Goal: Task Accomplishment & Management: Manage account settings

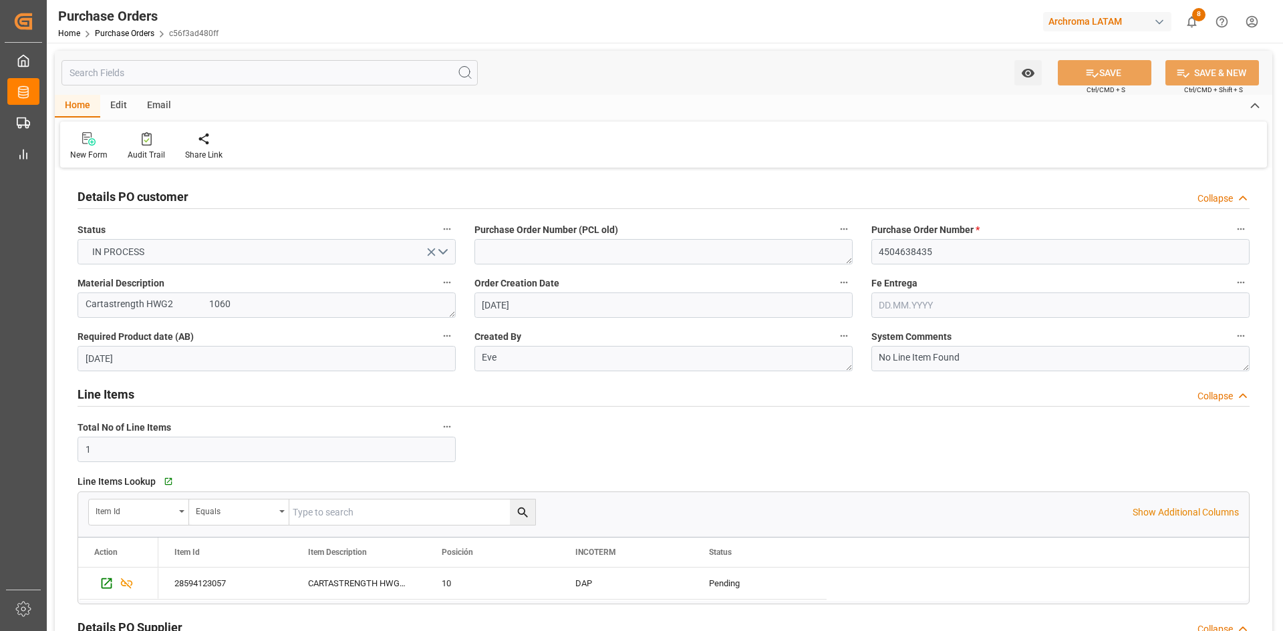
click at [122, 27] on div "Home Purchase Orders c56f3ad480ff" at bounding box center [138, 33] width 160 height 14
click at [121, 32] on link "Purchase Orders" at bounding box center [124, 33] width 59 height 9
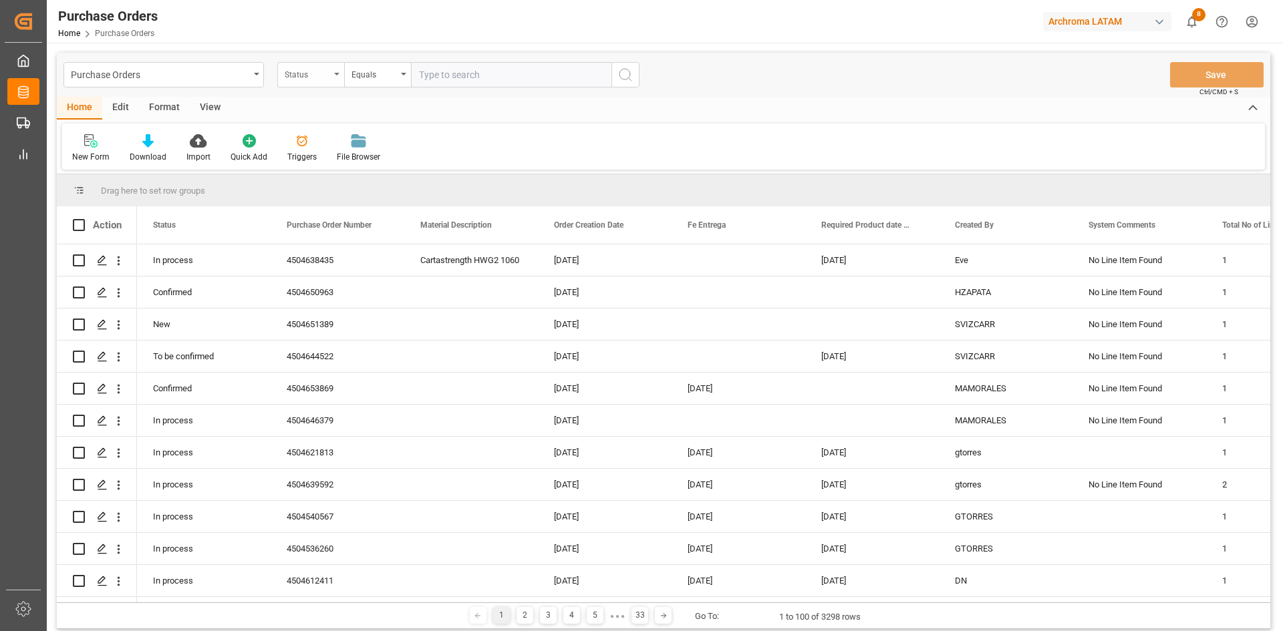
click at [321, 79] on div "Status" at bounding box center [307, 72] width 45 height 15
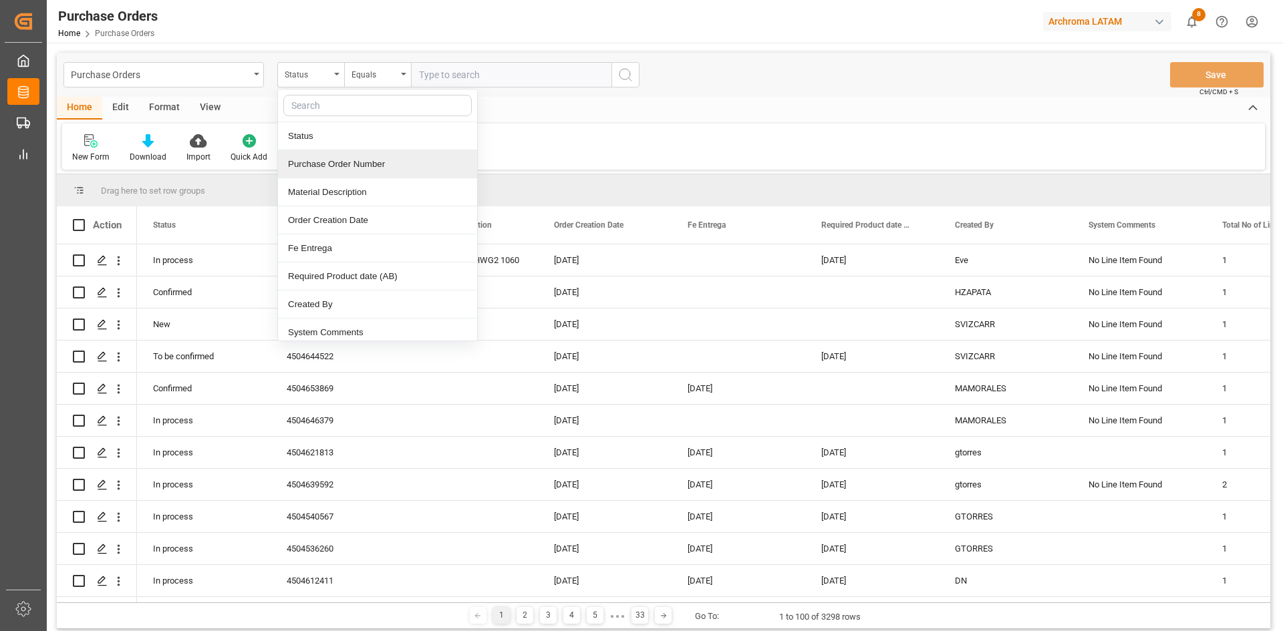
click at [351, 156] on div "Purchase Order Number" at bounding box center [377, 164] width 199 height 28
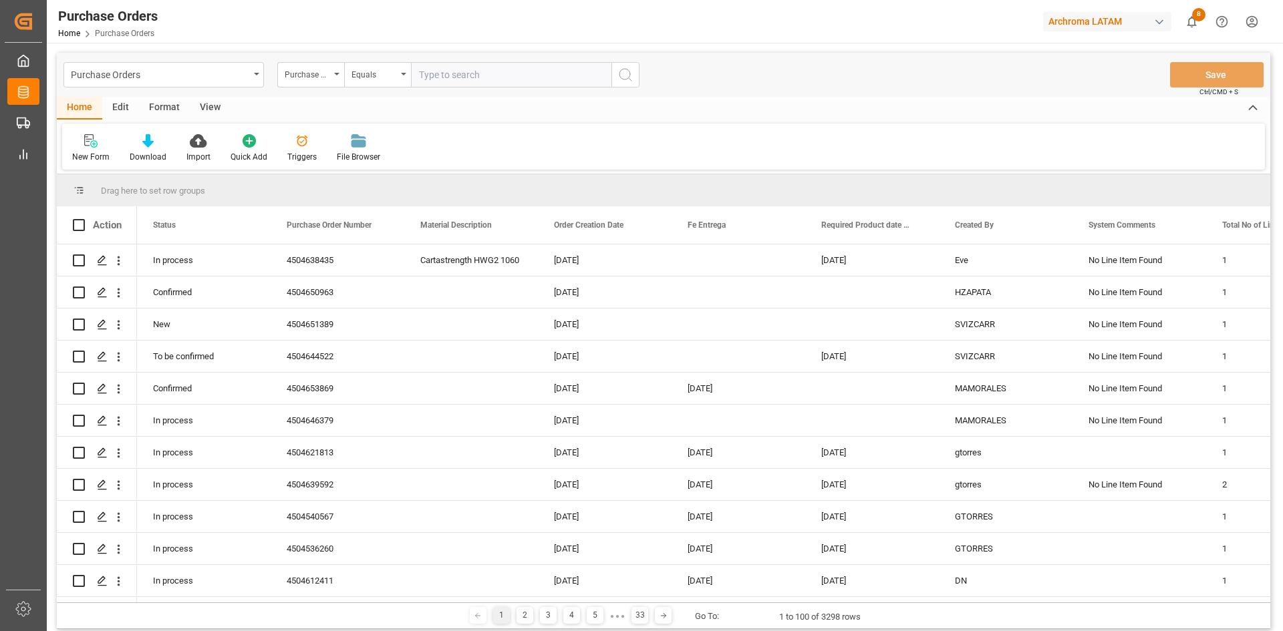
click at [453, 80] on input "text" at bounding box center [511, 74] width 200 height 25
paste input "4504650931"
type input "4504650931"
click at [624, 71] on icon "search button" at bounding box center [625, 75] width 16 height 16
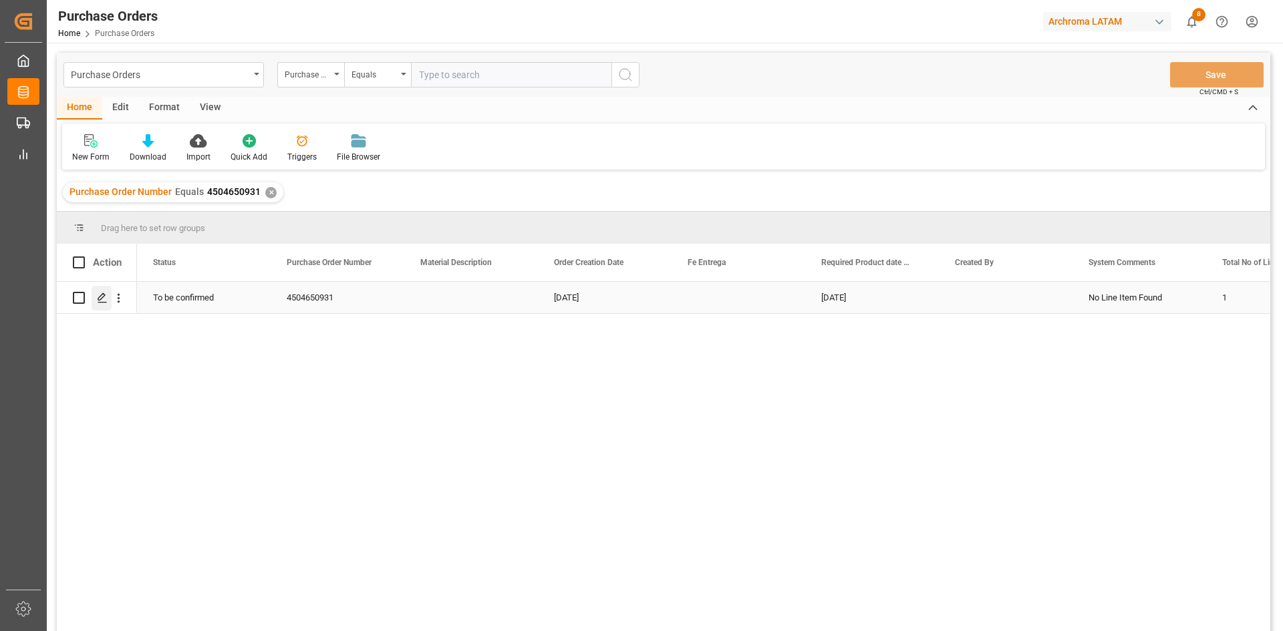
click at [101, 299] on icon "Press SPACE to select this row." at bounding box center [102, 298] width 11 height 11
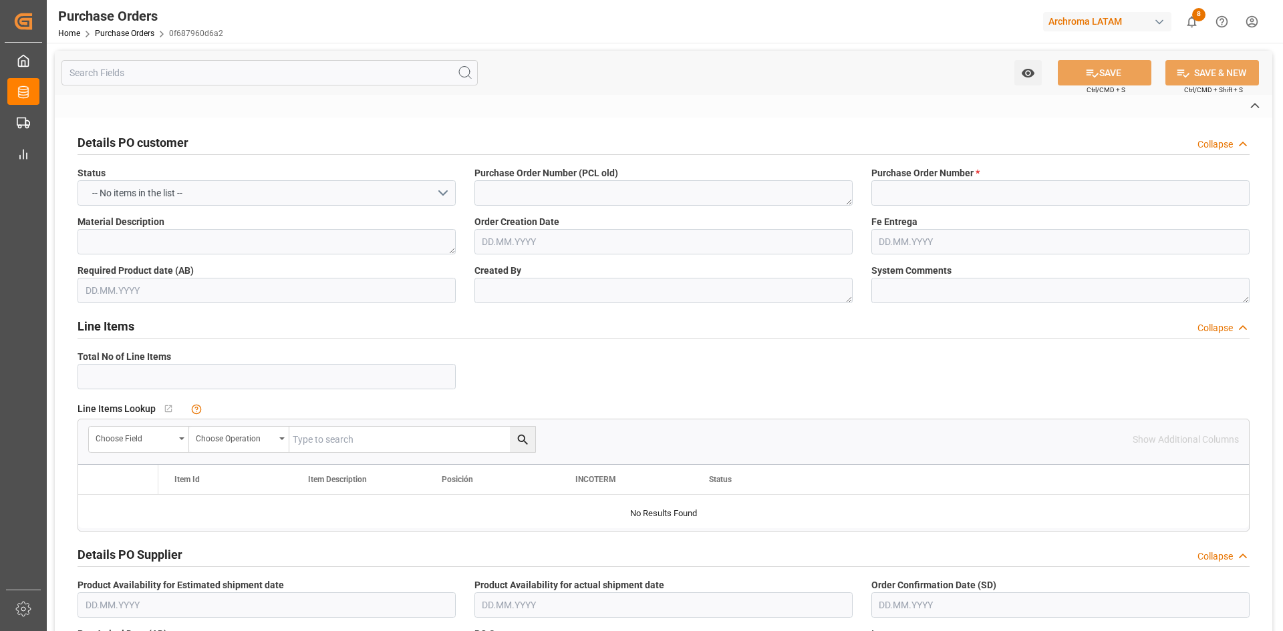
type input "4504650931"
type textarea "No Line Item Found"
type input "SPICE INDUSTRIA QUIMICA LTDA"
type input "Definitivo"
type input "[PERSON_NAME]"
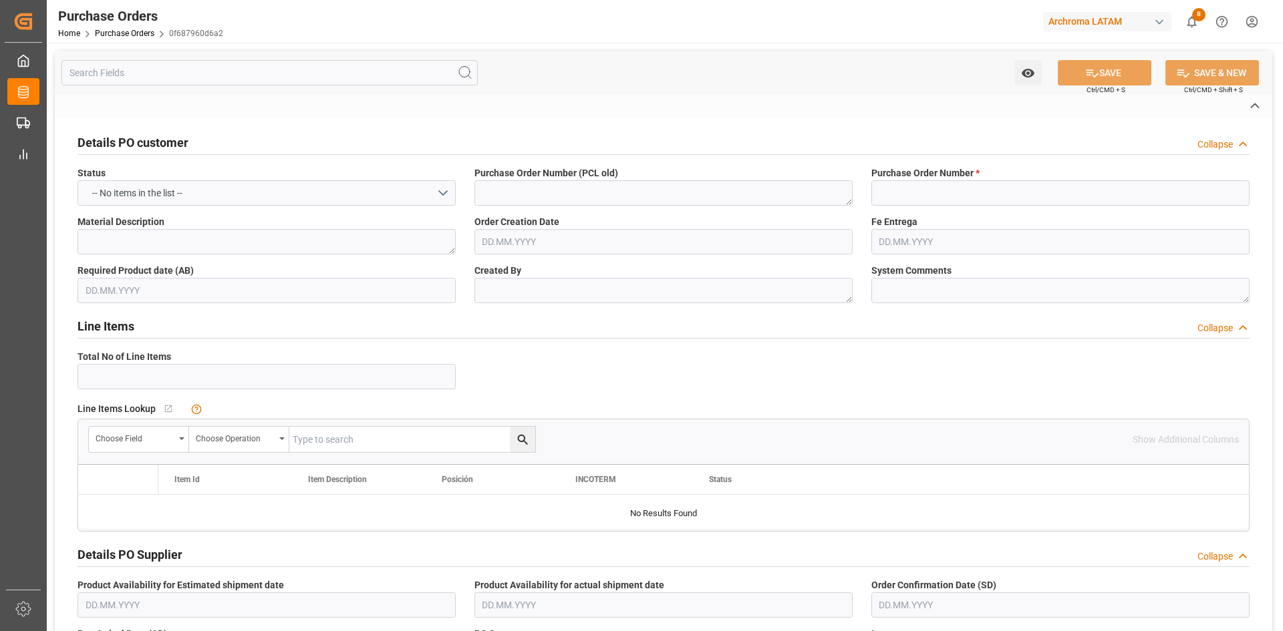
type input "[GEOGRAPHIC_DATA]"
type textarea "PT"
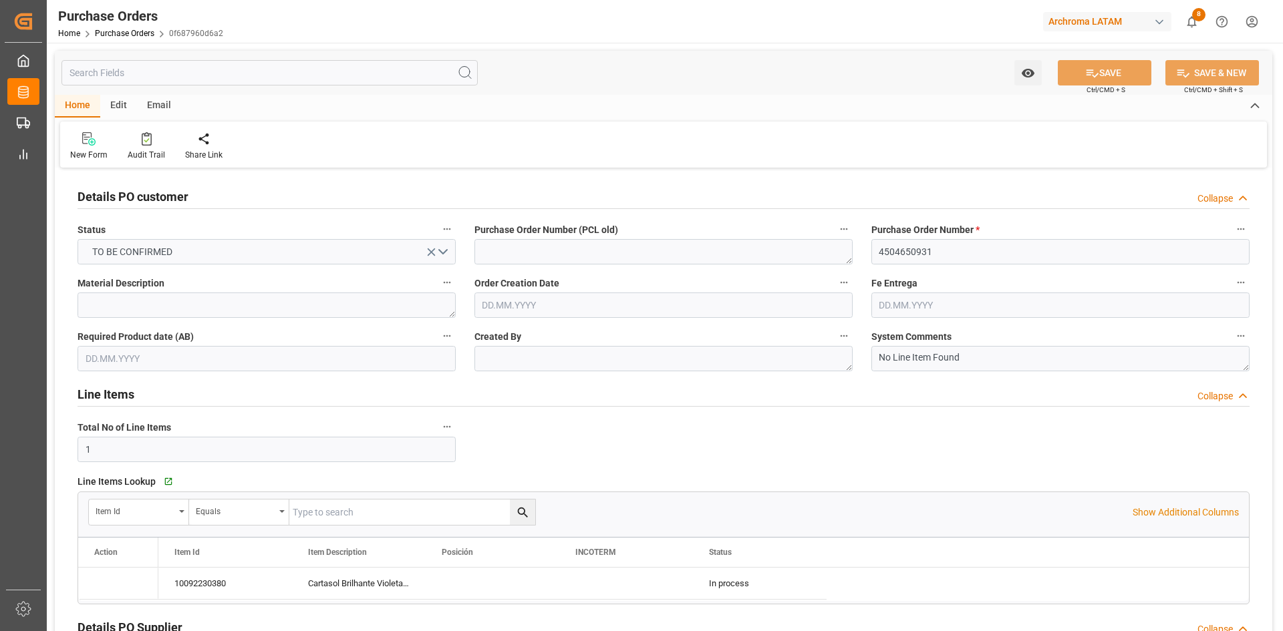
type input "1"
type input "[DATE]"
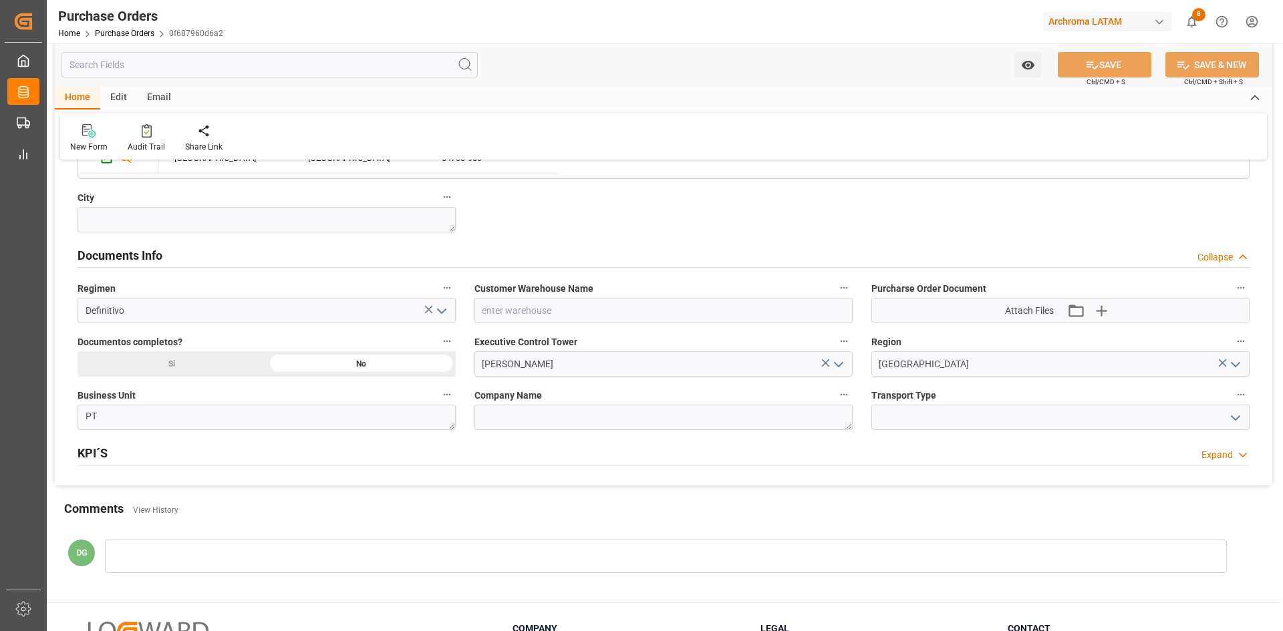
scroll to position [870, 0]
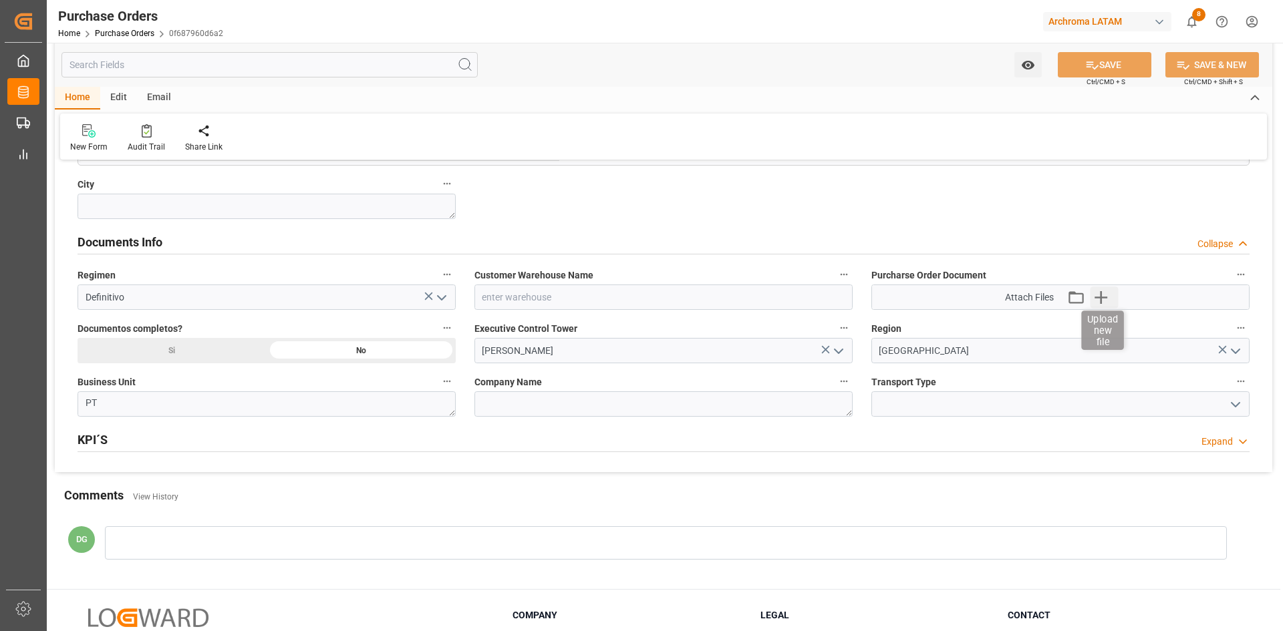
click at [1106, 302] on icon "button" at bounding box center [1100, 297] width 21 height 21
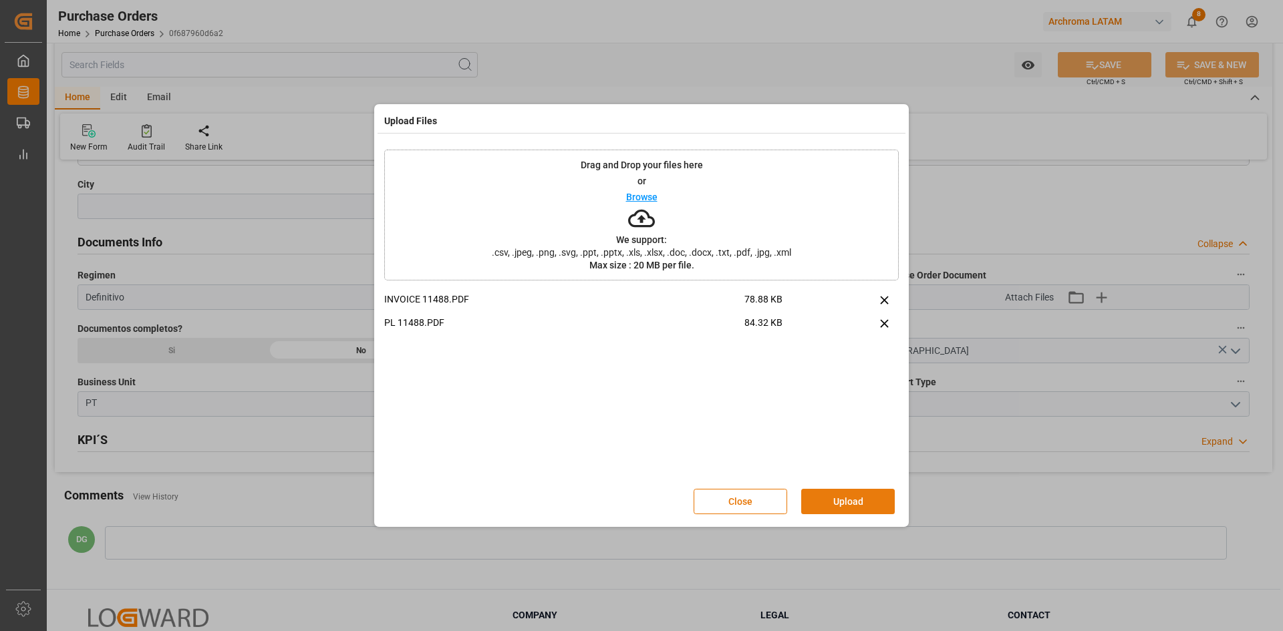
click at [853, 494] on button "Upload" at bounding box center [848, 501] width 94 height 25
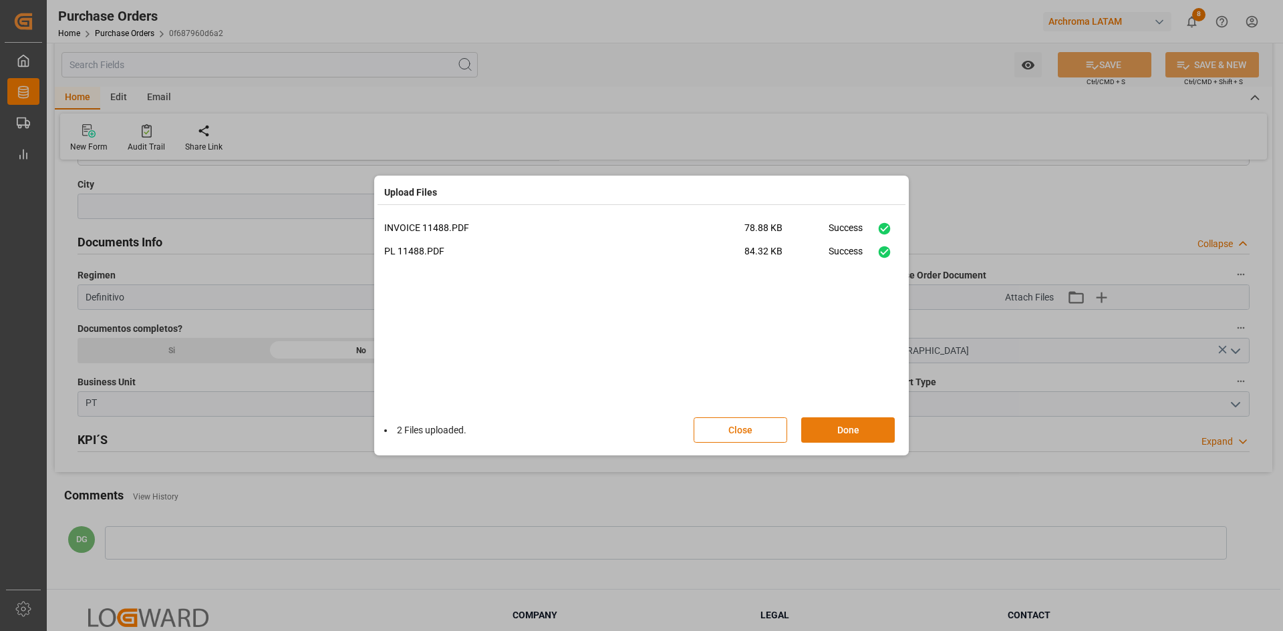
click at [839, 434] on button "Done" at bounding box center [848, 430] width 94 height 25
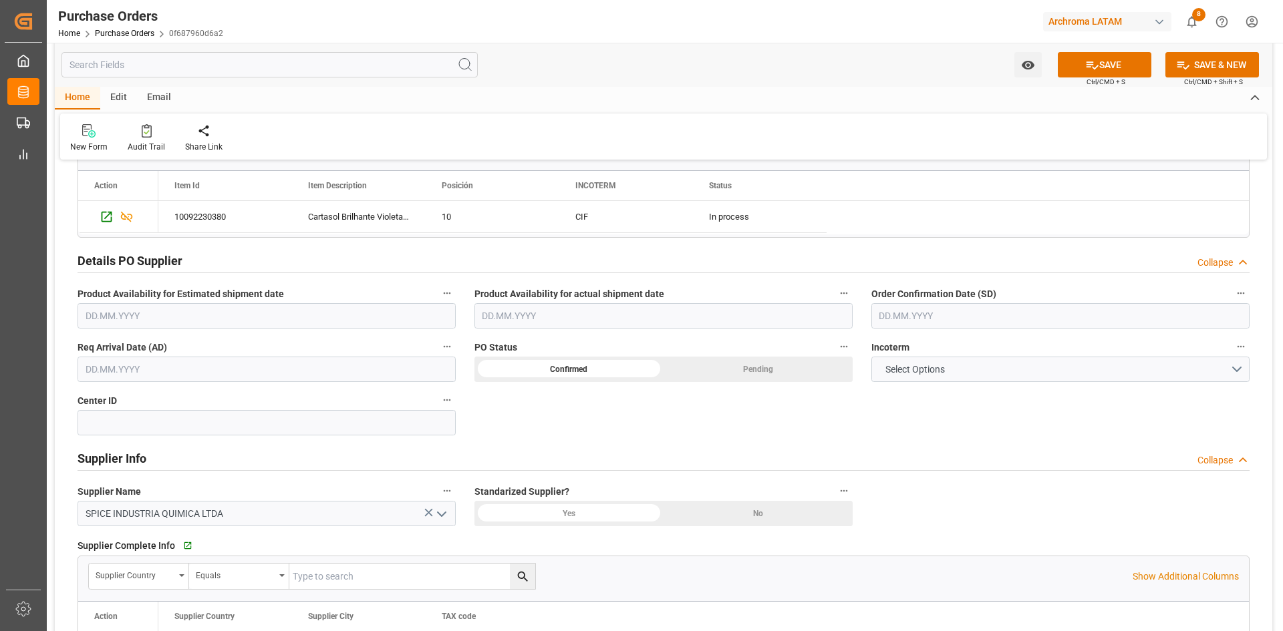
scroll to position [269, 0]
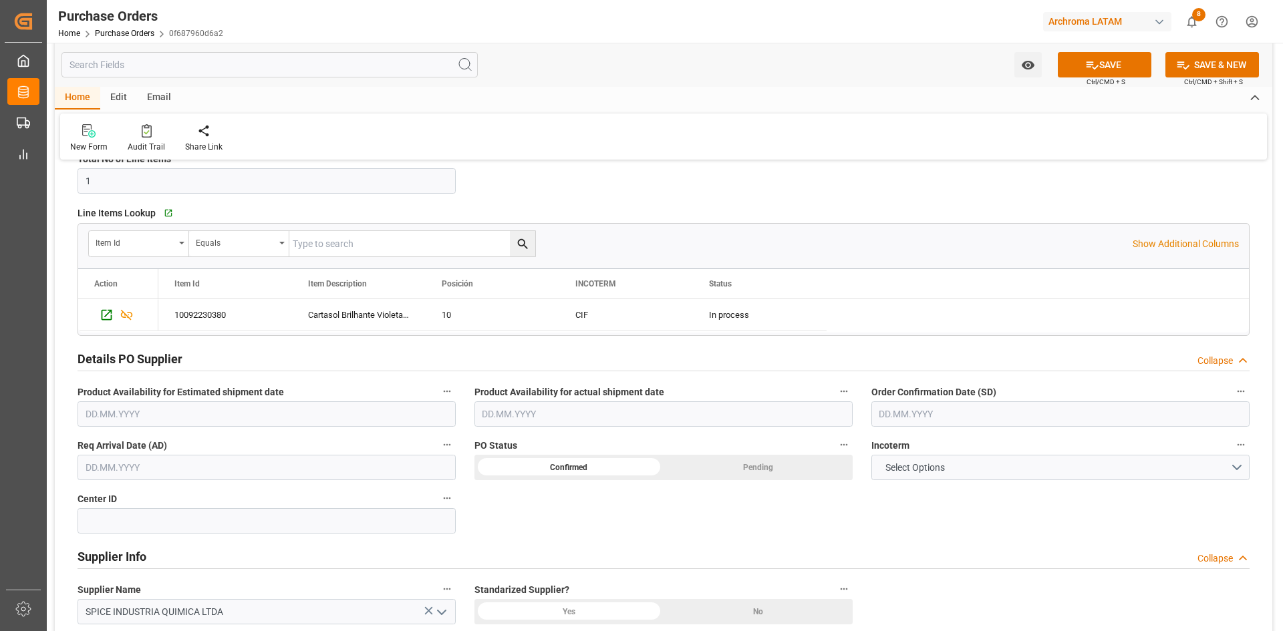
click at [999, 414] on input "text" at bounding box center [1060, 414] width 378 height 25
click at [885, 498] on div "28 29 30 31 1 2 3" at bounding box center [967, 495] width 182 height 26
click at [995, 549] on span "15" at bounding box center [992, 547] width 9 height 9
type input "[DATE]"
click at [228, 468] on input "text" at bounding box center [267, 467] width 378 height 25
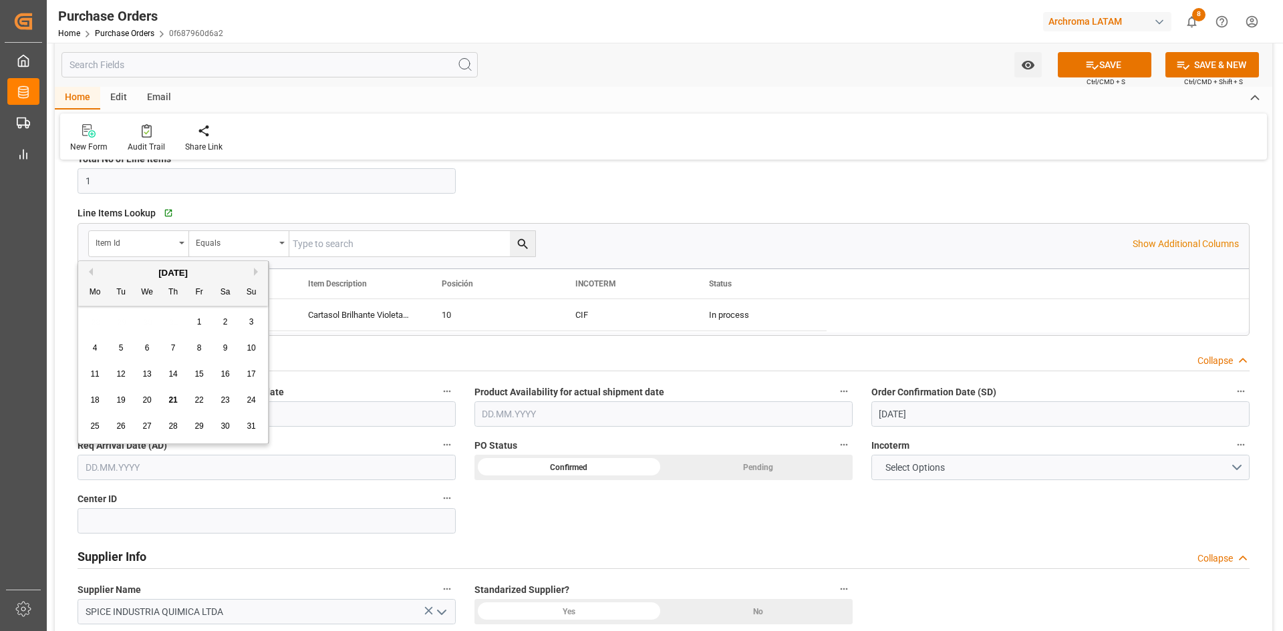
click at [123, 321] on div "28 29 30 31 1 2 3" at bounding box center [173, 322] width 182 height 26
click at [224, 426] on span "30" at bounding box center [224, 426] width 9 height 9
type input "[DATE]"
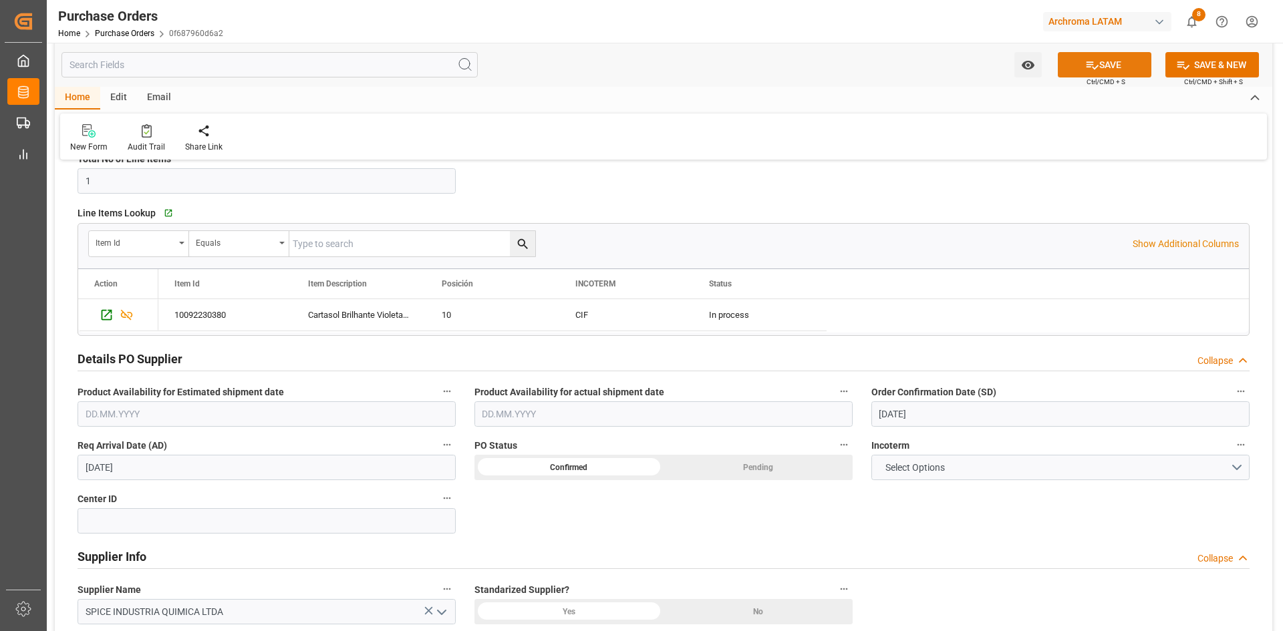
click at [1096, 65] on icon at bounding box center [1092, 65] width 14 height 14
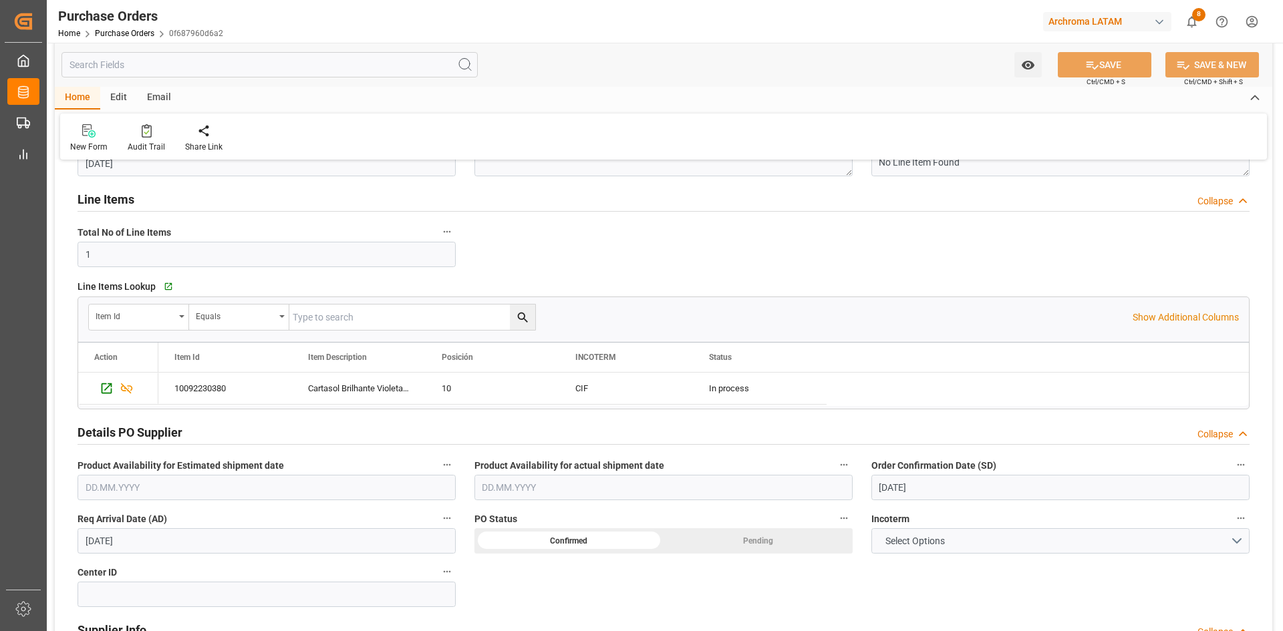
scroll to position [1, 0]
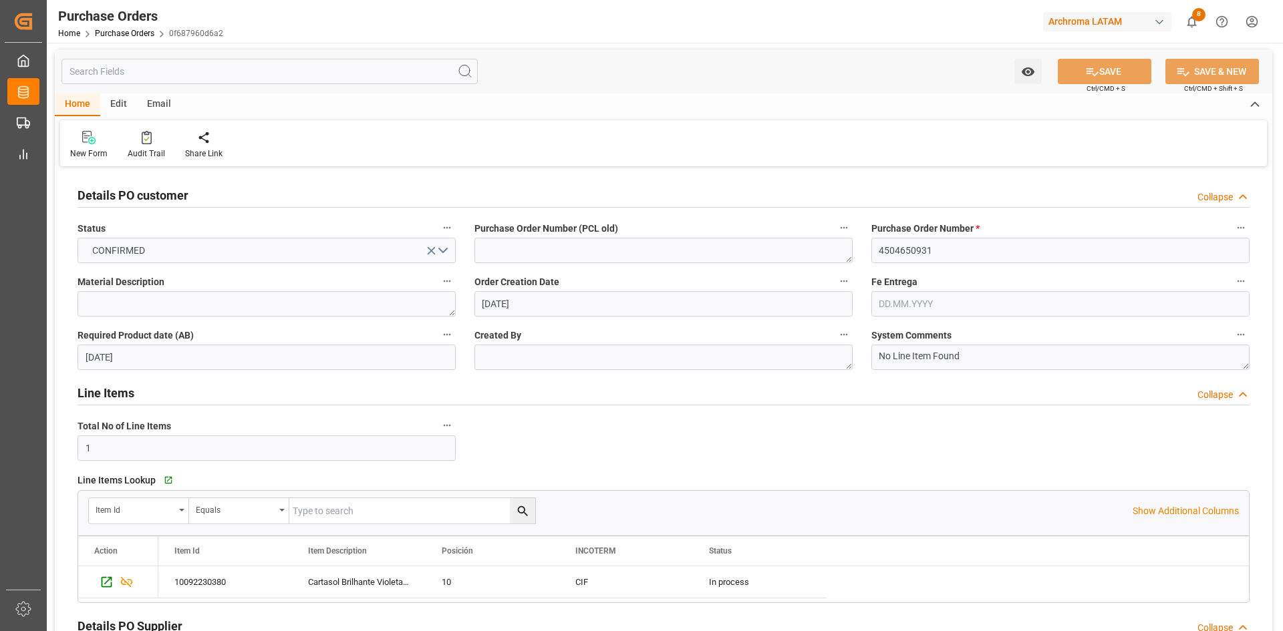
click at [1036, 219] on label "Purchase Order Number *" at bounding box center [1060, 228] width 378 height 19
click at [1232, 219] on button "Purchase Order Number *" at bounding box center [1240, 227] width 17 height 17
click at [869, 450] on div at bounding box center [641, 315] width 1283 height 631
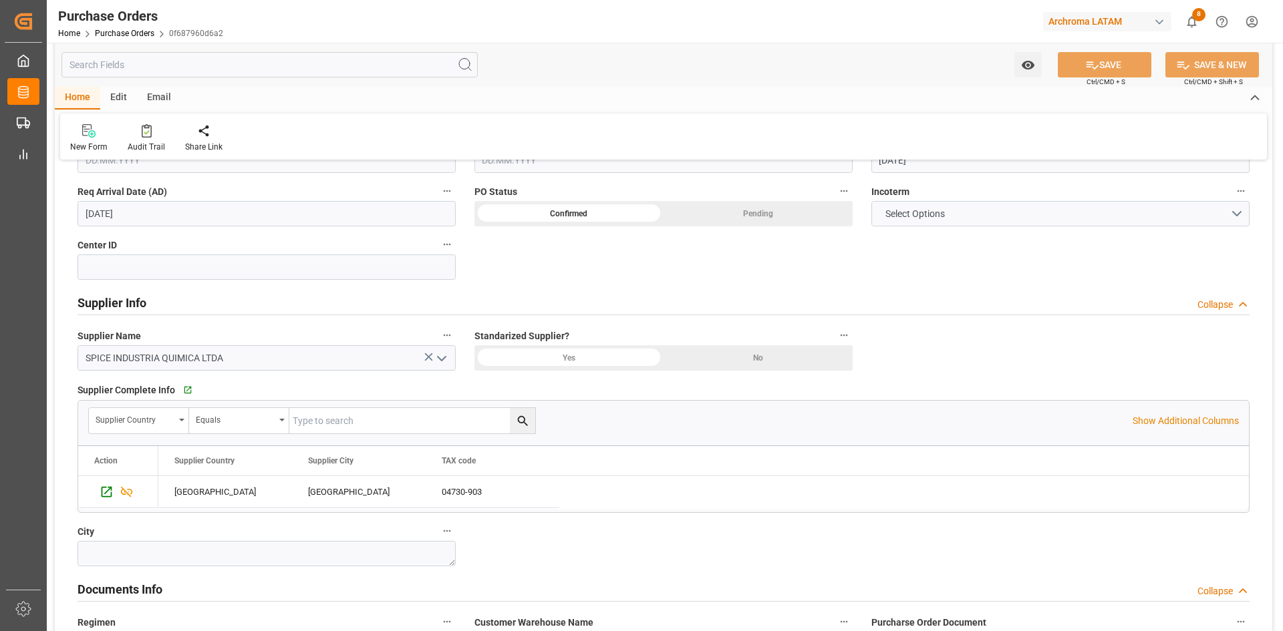
scroll to position [736, 0]
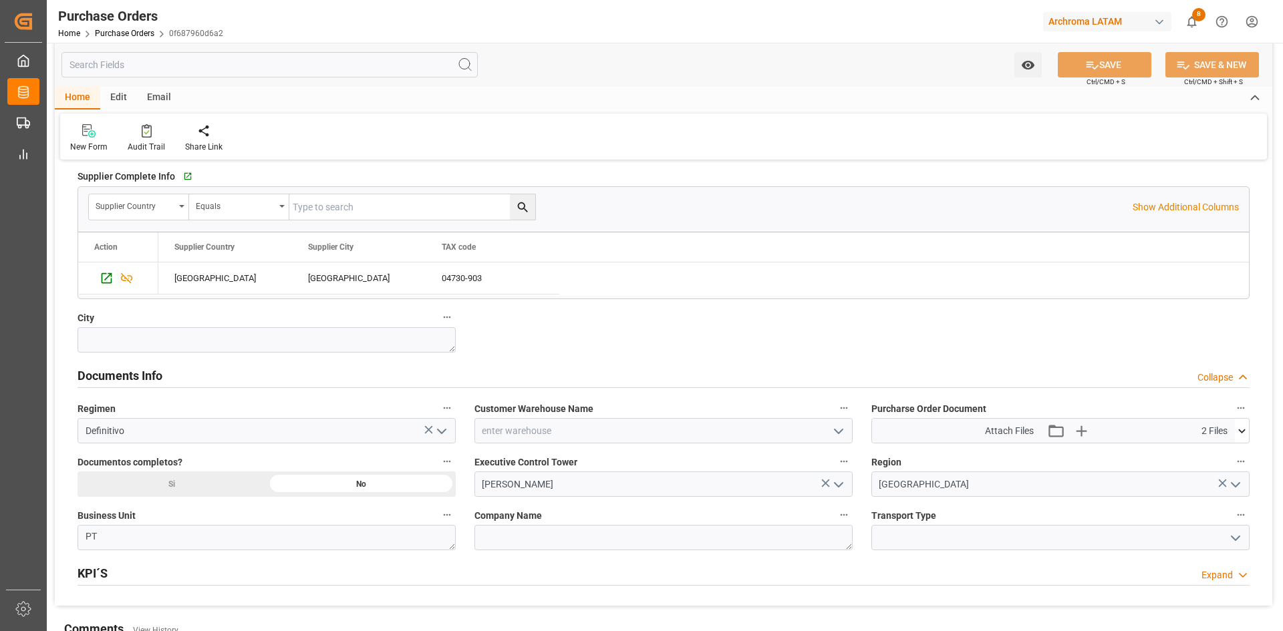
click at [151, 100] on div "Email" at bounding box center [159, 98] width 44 height 23
click at [97, 132] on icon at bounding box center [91, 132] width 18 height 9
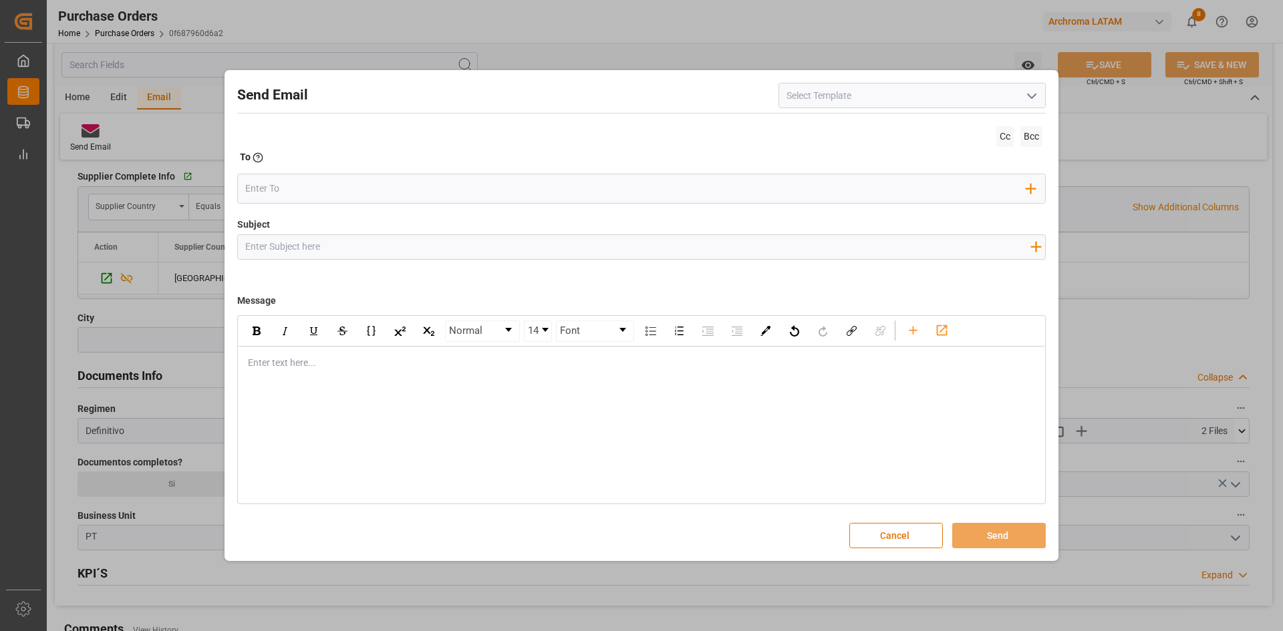
click at [1024, 96] on icon "open menu" at bounding box center [1032, 96] width 16 height 16
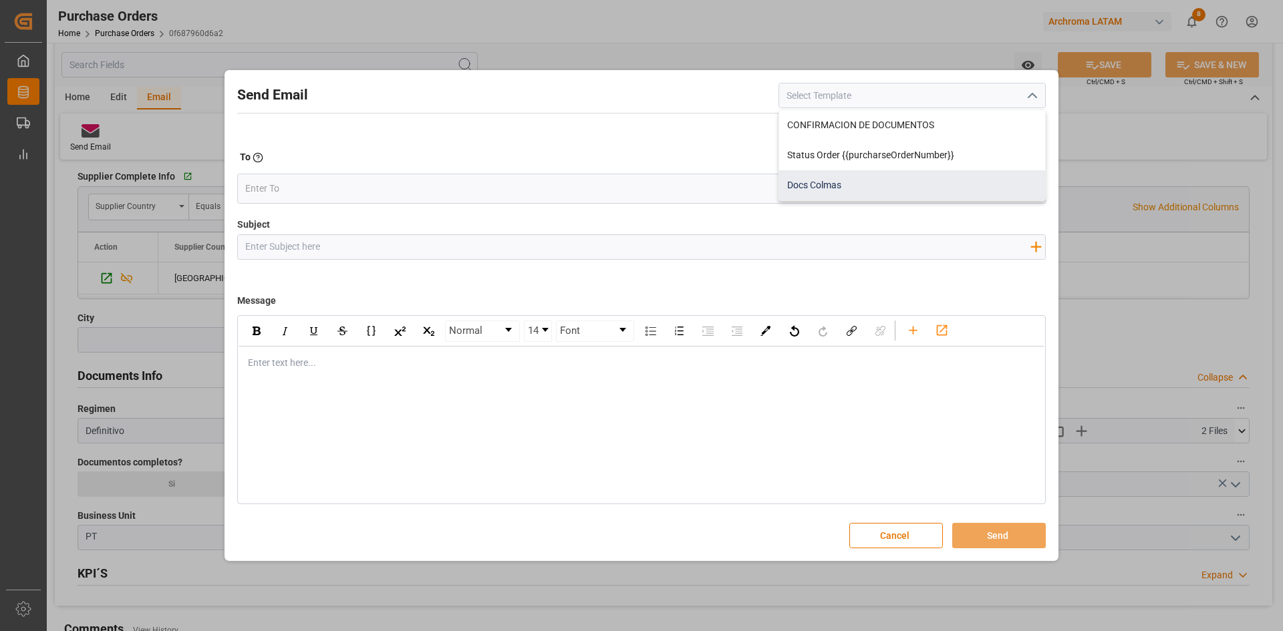
click at [862, 191] on div "Docs Colmas" at bounding box center [912, 185] width 266 height 30
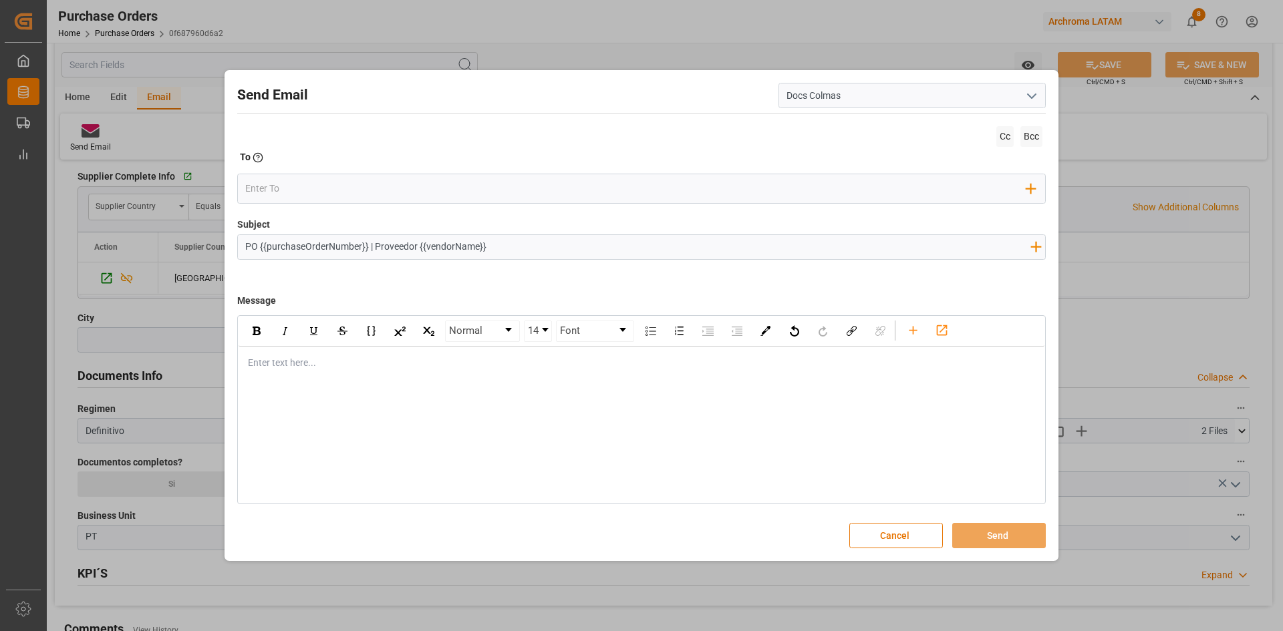
type input "Docs Colmas"
type input "PO {{purchaseOrderNumber}} | Proveedor {{vendorName}}"
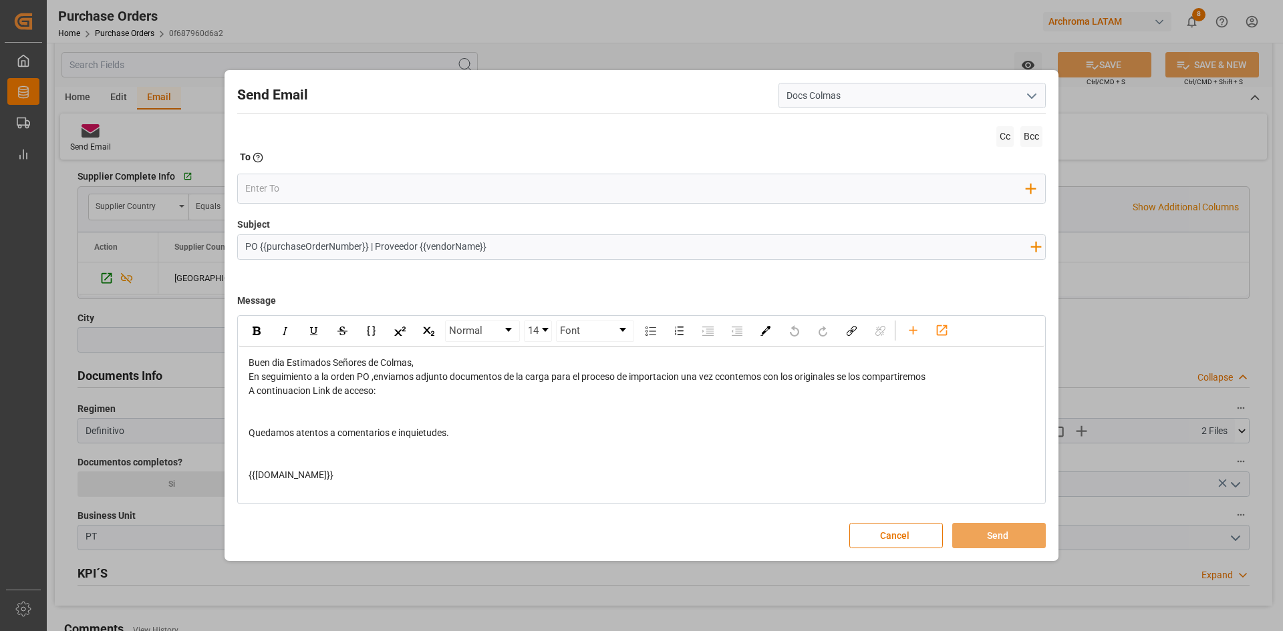
click at [1034, 104] on icon "open menu" at bounding box center [1032, 96] width 16 height 16
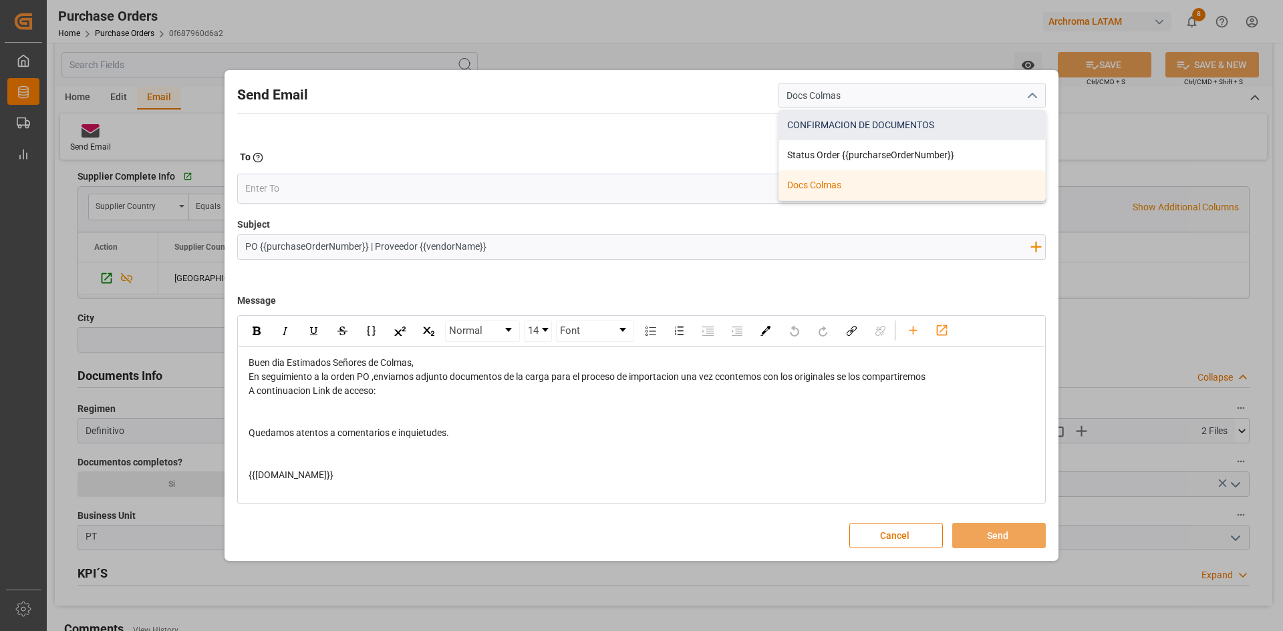
click at [970, 134] on div "CONFIRMACION DE DOCUMENTOS" at bounding box center [912, 125] width 266 height 30
type input "CONFIRMACION DE DOCUMENTOS"
type input "DOCUMENTOS NUEVOS PO {{purchaseOrderNumber}}"
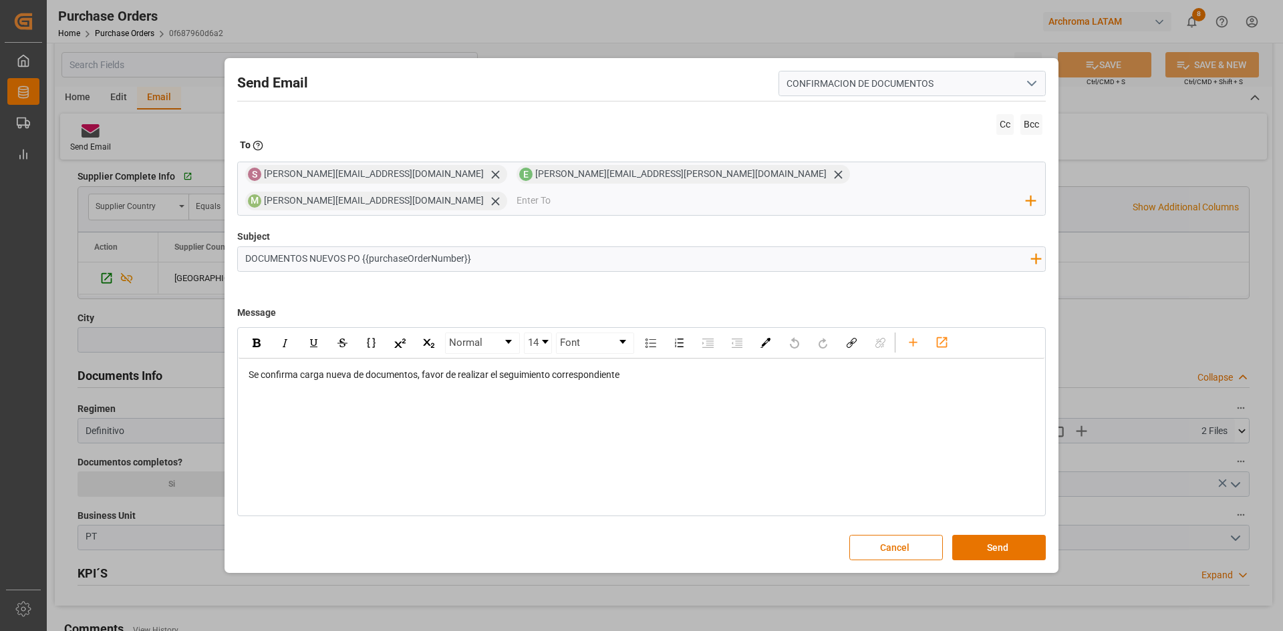
click at [1031, 86] on polyline "open menu" at bounding box center [1032, 84] width 8 height 4
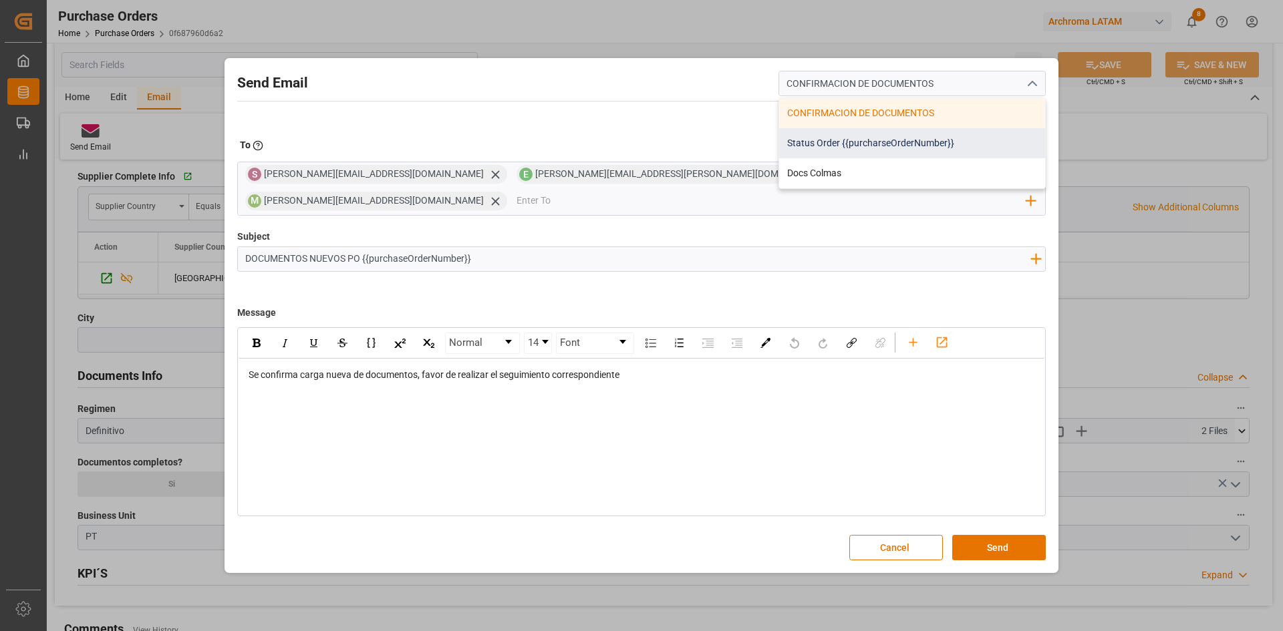
click at [913, 154] on div "Status Order {{purcharseOrderNumber}}" at bounding box center [912, 143] width 266 height 30
type input "Status Order {{purcharseOrderNumber}}"
type input "Status Order{{purchaseOrderNumber}}"
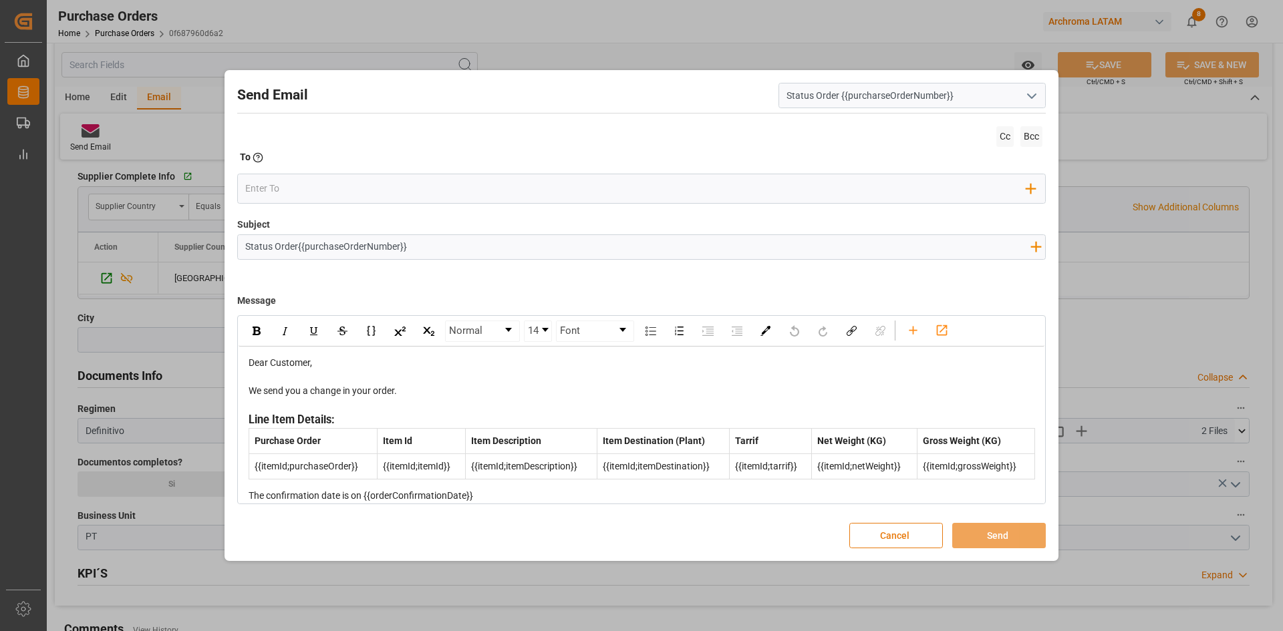
click at [875, 526] on button "Cancel" at bounding box center [896, 535] width 94 height 25
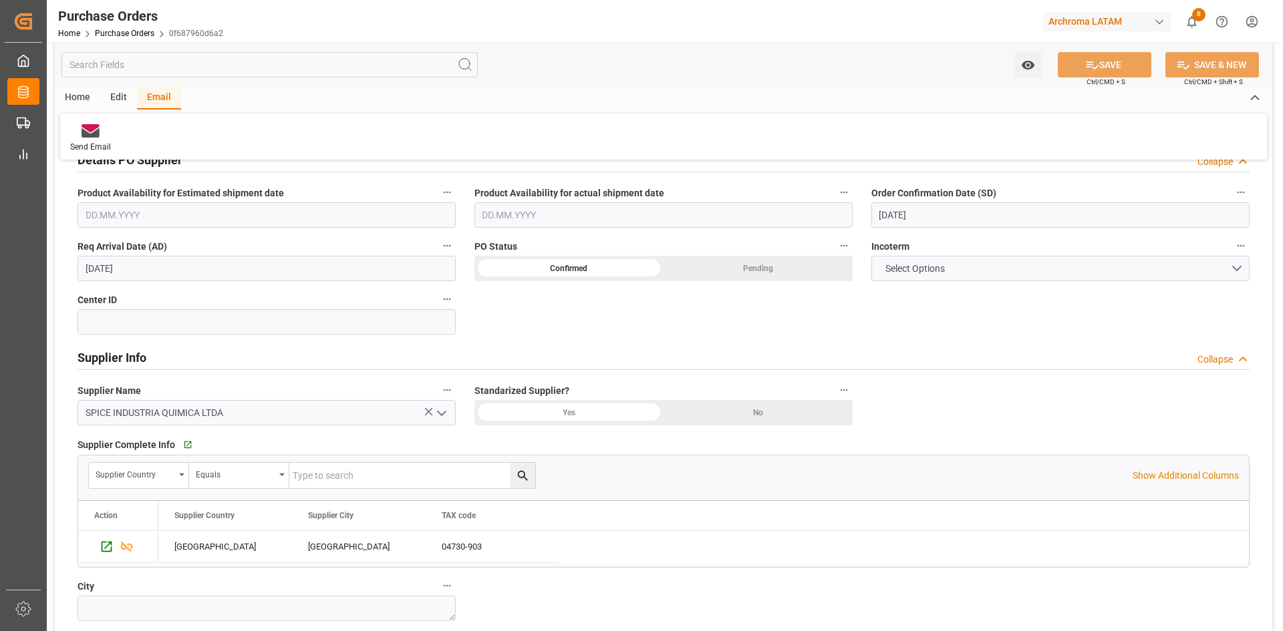
scroll to position [401, 0]
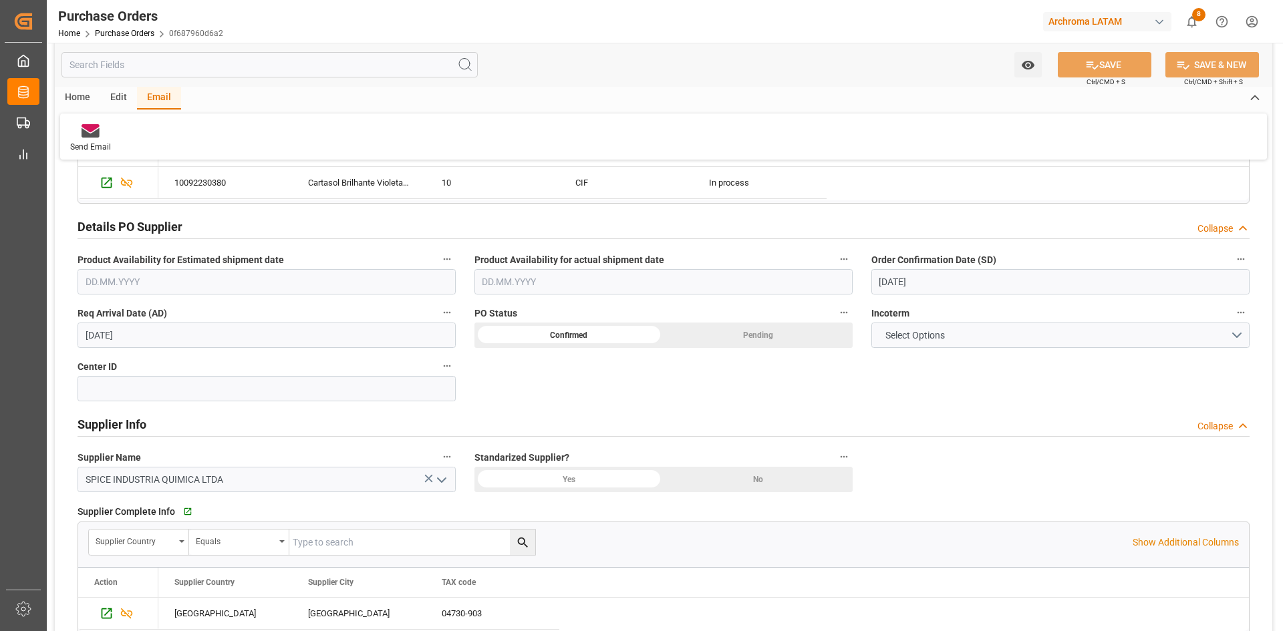
click at [1000, 283] on input "[DATE]" at bounding box center [1060, 281] width 378 height 25
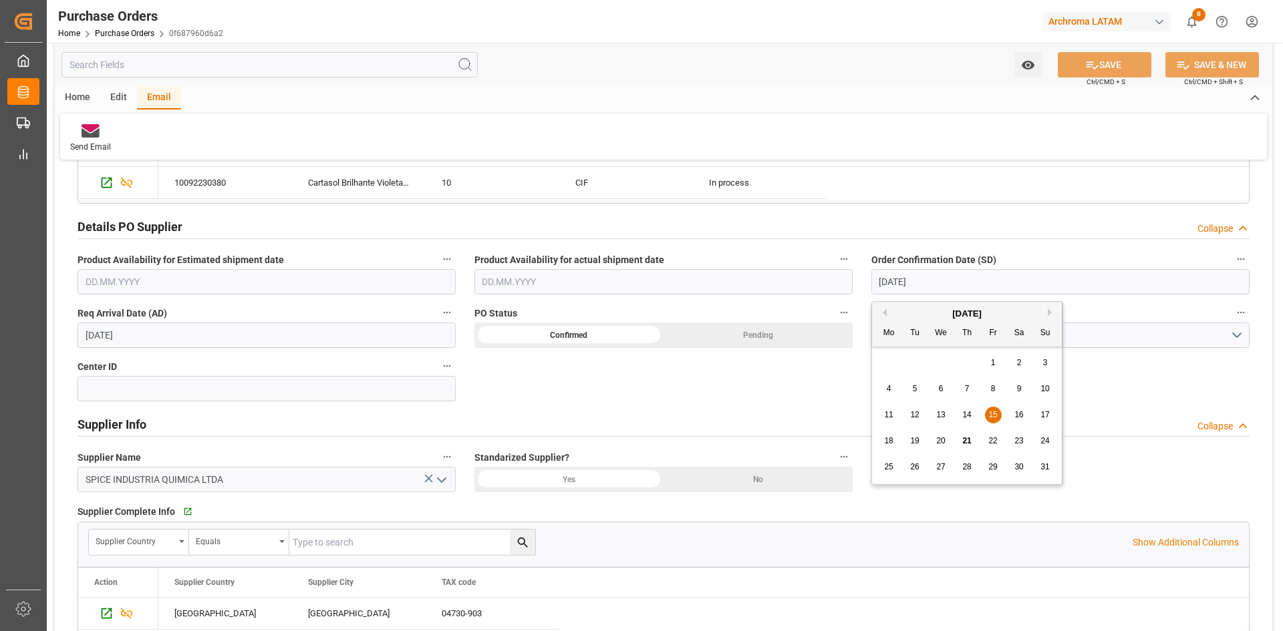
click at [1046, 315] on div "[DATE]" at bounding box center [967, 313] width 190 height 13
click at [1050, 313] on button "Next Month" at bounding box center [1052, 313] width 8 height 8
click at [886, 411] on span "15" at bounding box center [888, 414] width 9 height 9
type input "[DATE]"
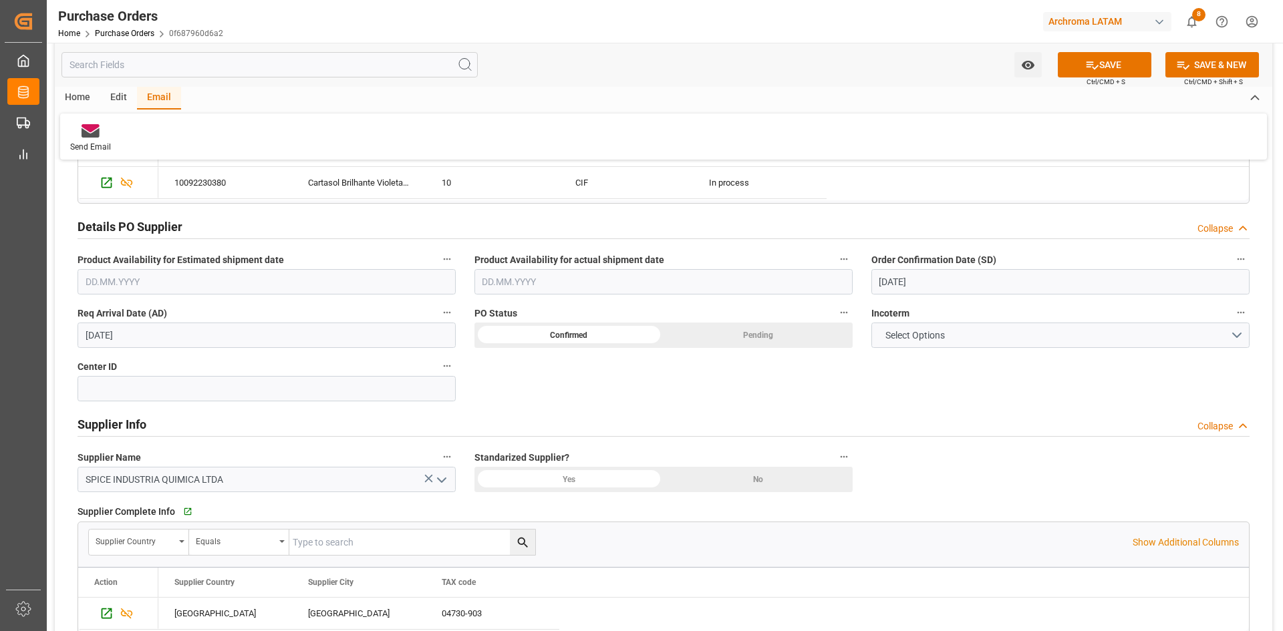
click at [226, 336] on input "[DATE]" at bounding box center [267, 335] width 378 height 25
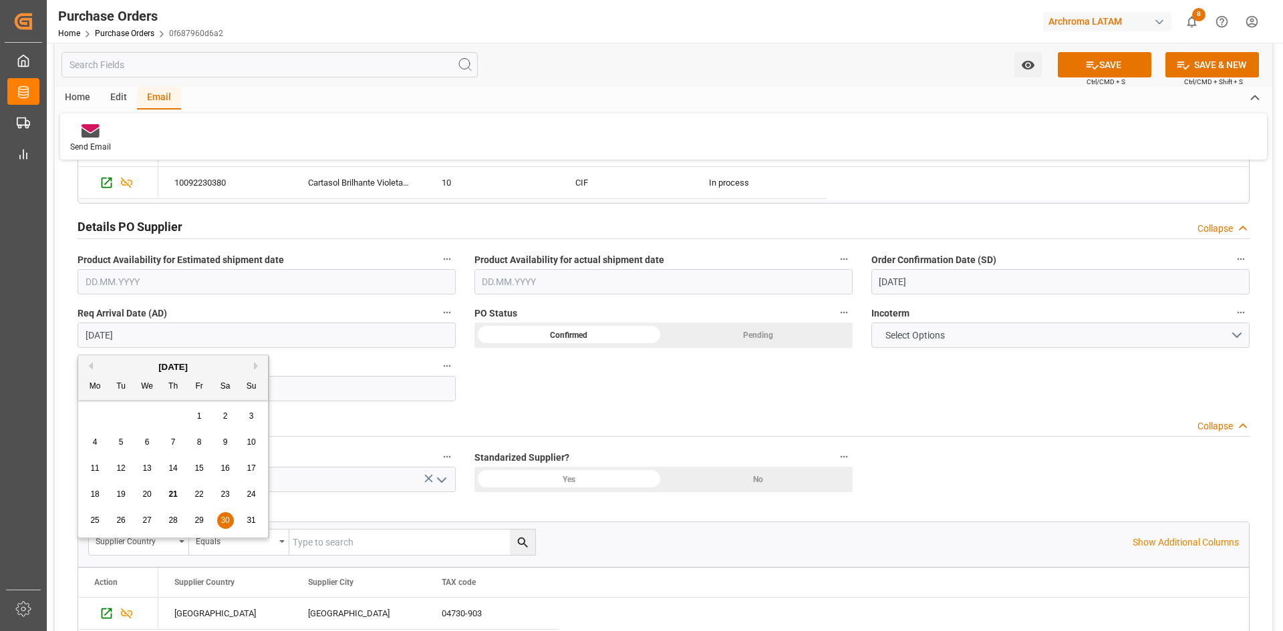
click at [255, 361] on div "[DATE]" at bounding box center [173, 367] width 190 height 13
click at [255, 369] on button "Next Month" at bounding box center [258, 366] width 8 height 8
click at [123, 519] on span "30" at bounding box center [120, 520] width 9 height 9
type input "[DATE]"
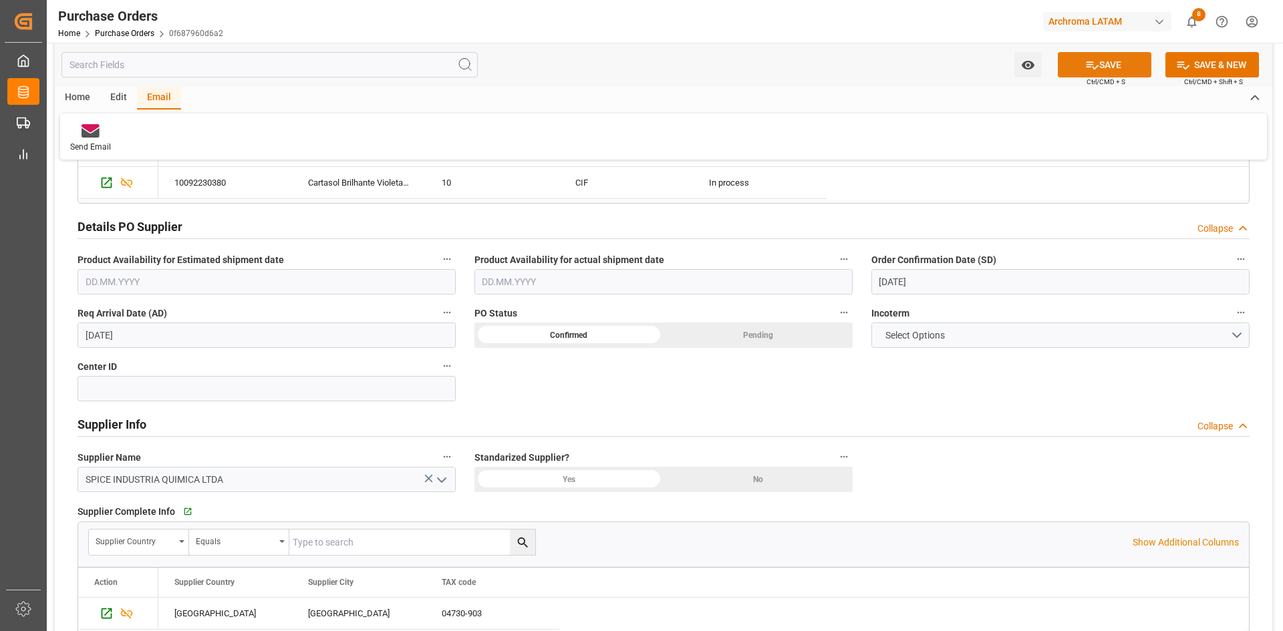
click at [1125, 61] on button "SAVE" at bounding box center [1105, 64] width 94 height 25
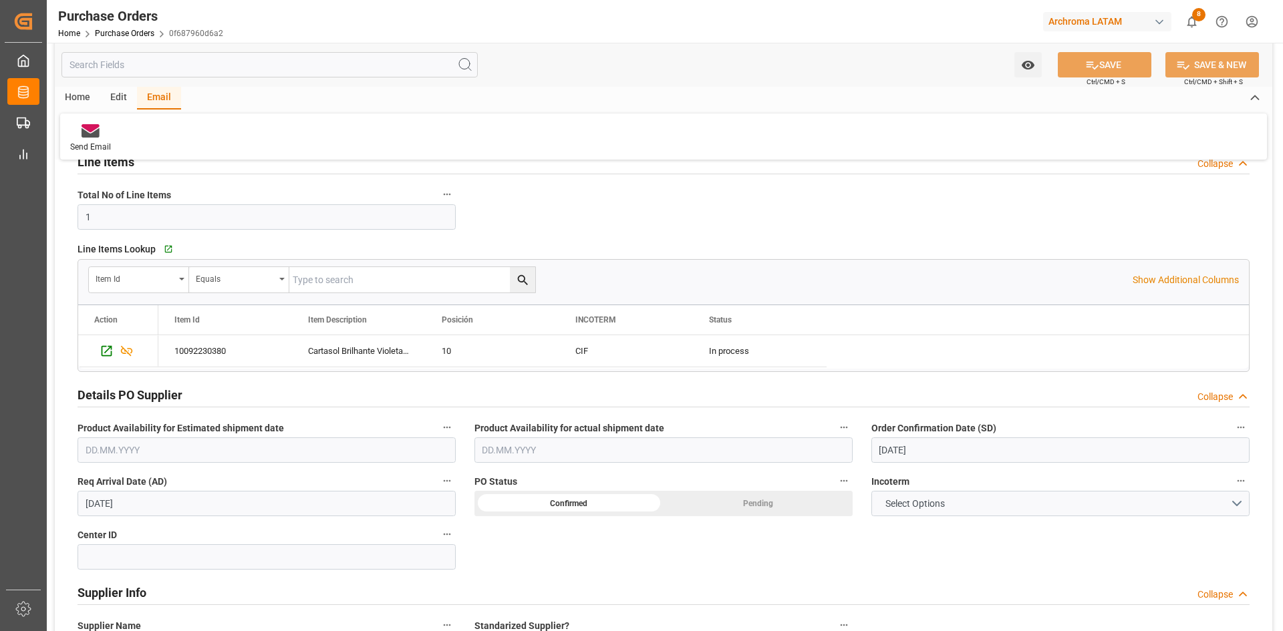
scroll to position [200, 0]
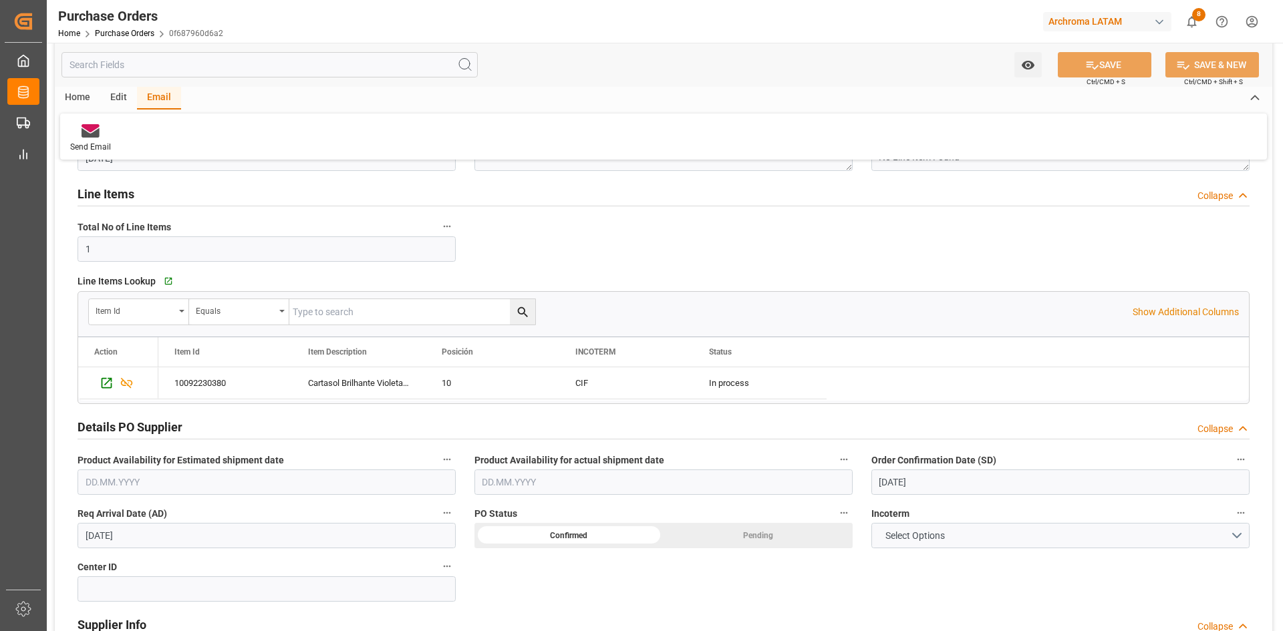
click at [144, 38] on div "Home Purchase Orders 0f687960d6a2" at bounding box center [140, 33] width 165 height 14
click at [145, 34] on link "Purchase Orders" at bounding box center [124, 33] width 59 height 9
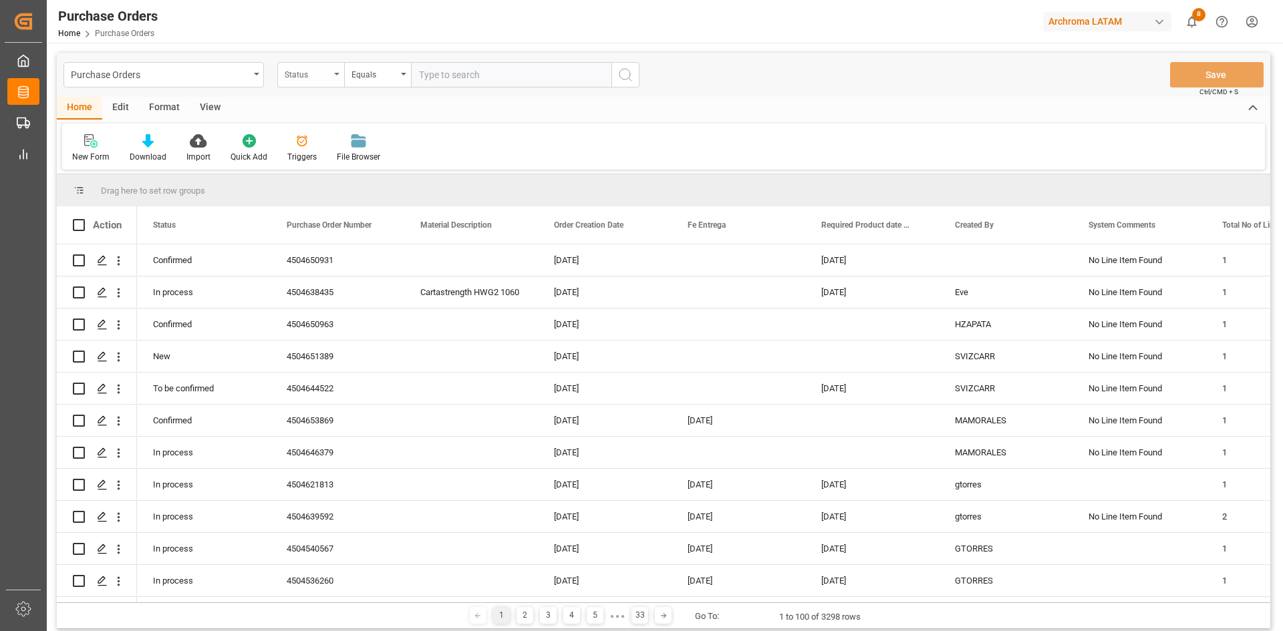
click at [329, 81] on div "Status" at bounding box center [310, 74] width 67 height 25
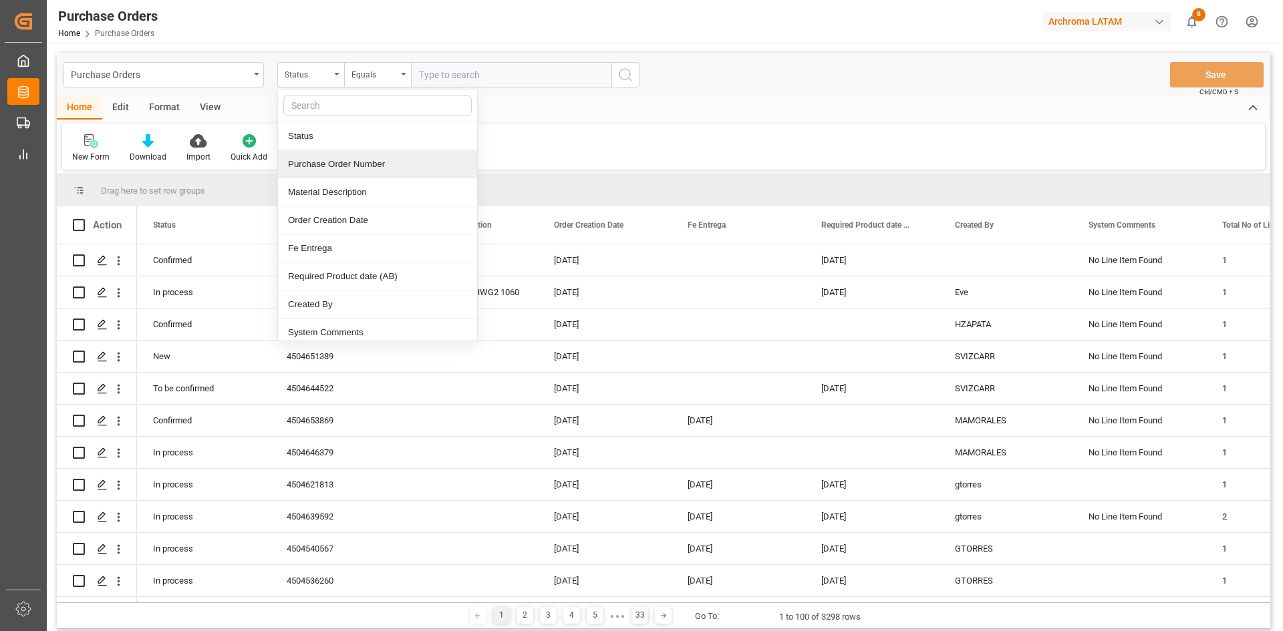
click at [368, 171] on div "Purchase Order Number" at bounding box center [377, 164] width 199 height 28
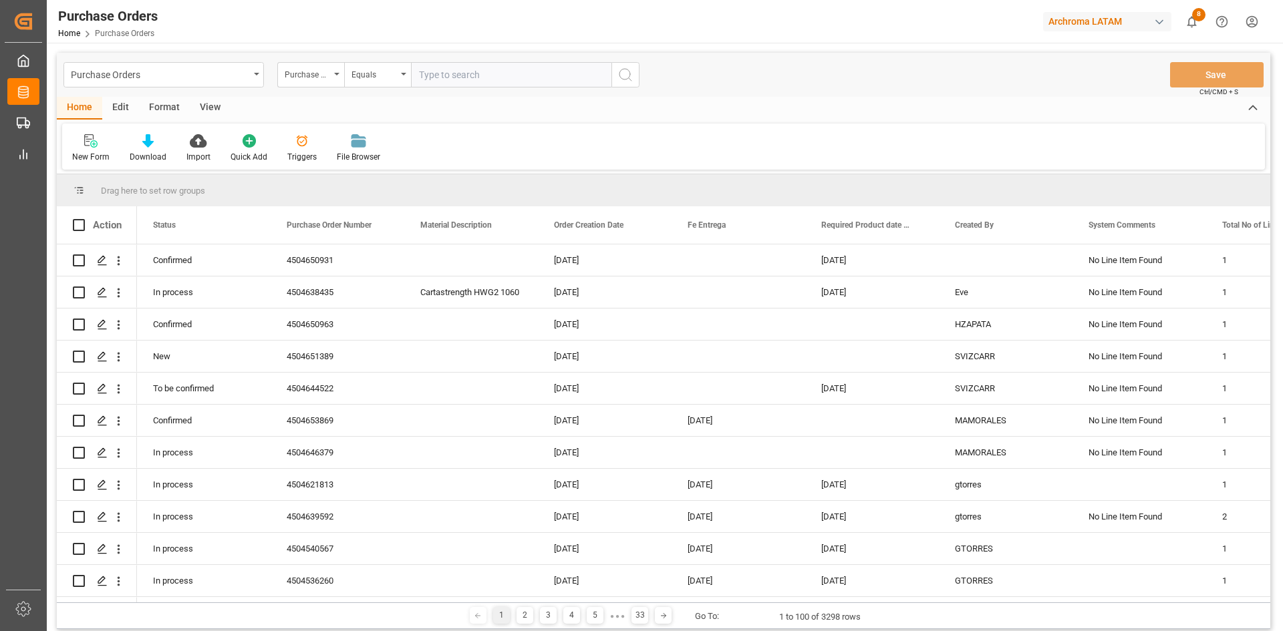
click at [431, 77] on input "text" at bounding box center [511, 74] width 200 height 25
paste input "4504650010"
type input "4504650010"
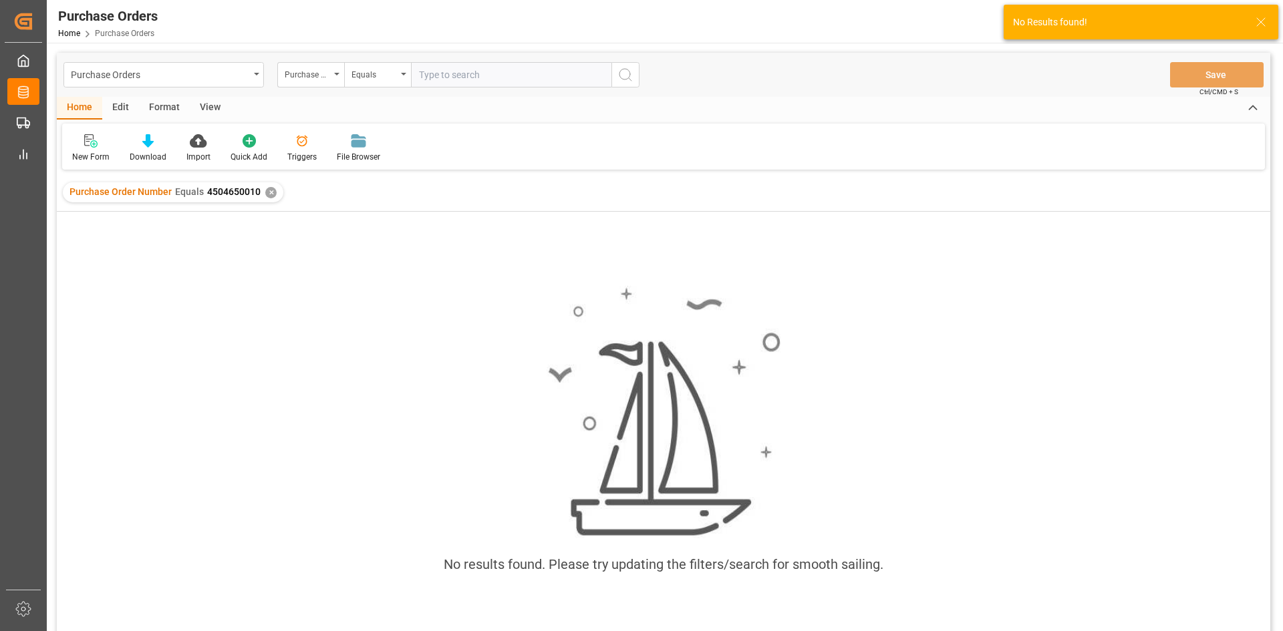
drag, startPoint x: 277, startPoint y: 190, endPoint x: 266, endPoint y: 190, distance: 10.7
click at [266, 190] on div "Purchase Order Number Equals 4504650010 ✕" at bounding box center [173, 192] width 220 height 20
click at [265, 190] on div "✕" at bounding box center [270, 192] width 11 height 11
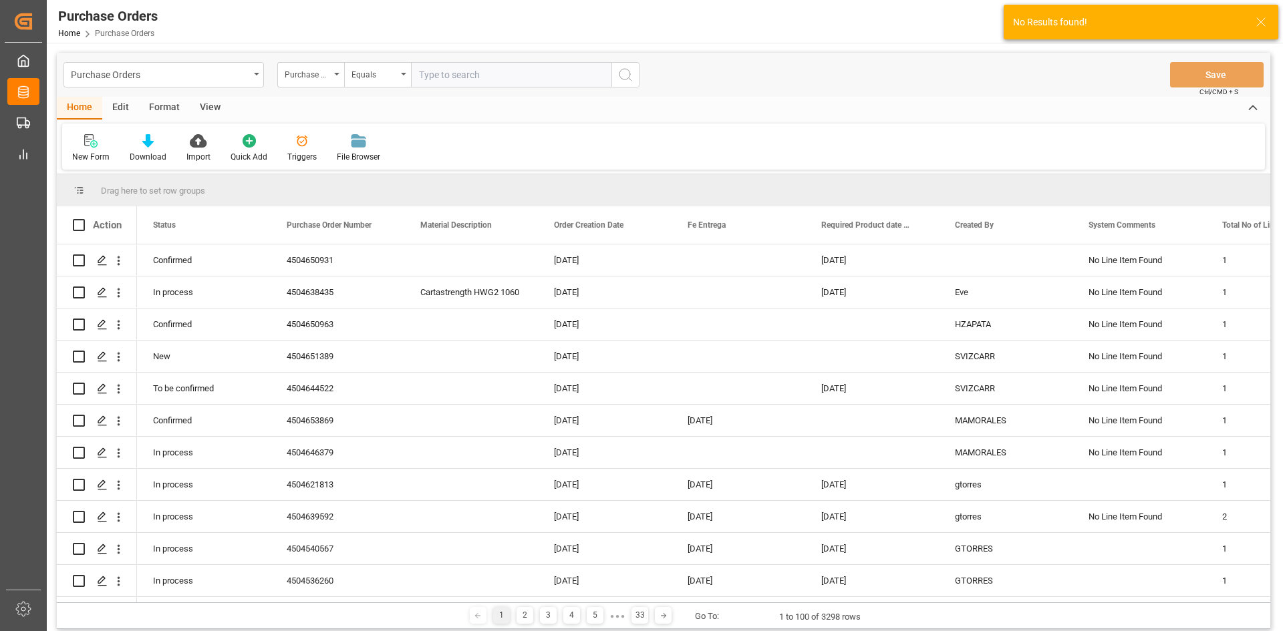
click at [460, 74] on input "text" at bounding box center [511, 74] width 200 height 25
paste input "4504650010"
type input "4504650010"
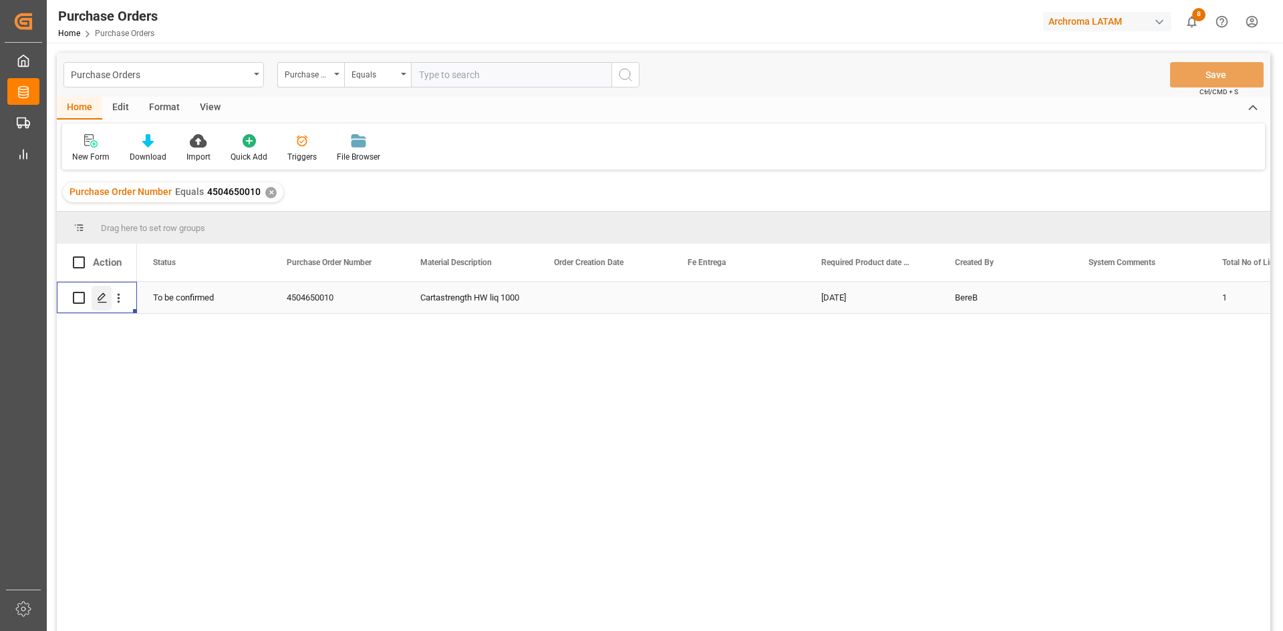
click at [103, 301] on icon "Press SPACE to select this row." at bounding box center [102, 298] width 11 height 11
